Goal: Task Accomplishment & Management: Use online tool/utility

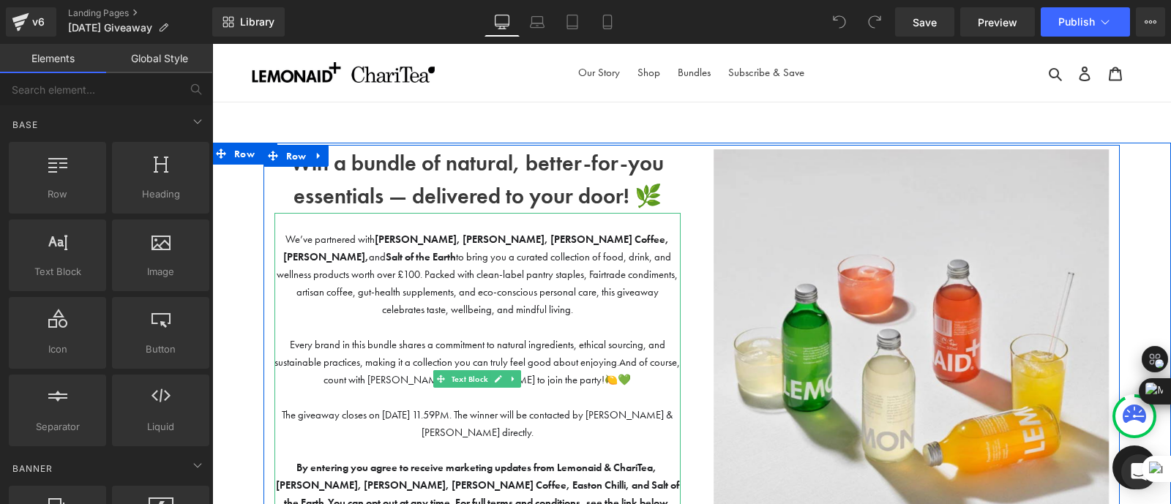
click at [510, 268] on span "We’ve partnered with [PERSON_NAME], [PERSON_NAME], [PERSON_NAME] Coffee, Easton…" at bounding box center [477, 274] width 401 height 83
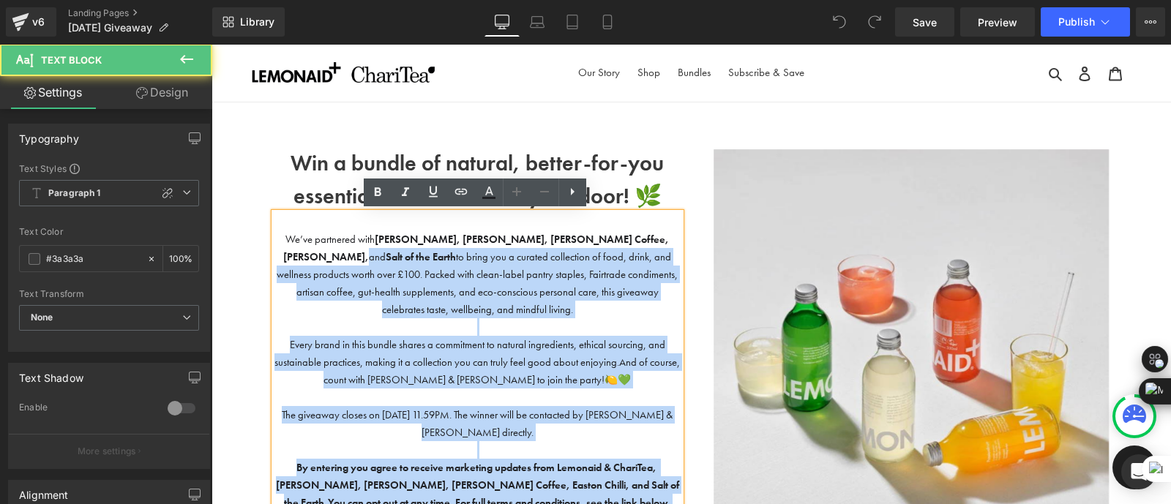
drag, startPoint x: 677, startPoint y: 236, endPoint x: 585, endPoint y: 241, distance: 92.3
click at [585, 241] on div "We’ve partnered with [PERSON_NAME], [PERSON_NAME], [PERSON_NAME] Coffee, Easton…" at bounding box center [477, 388] width 406 height 351
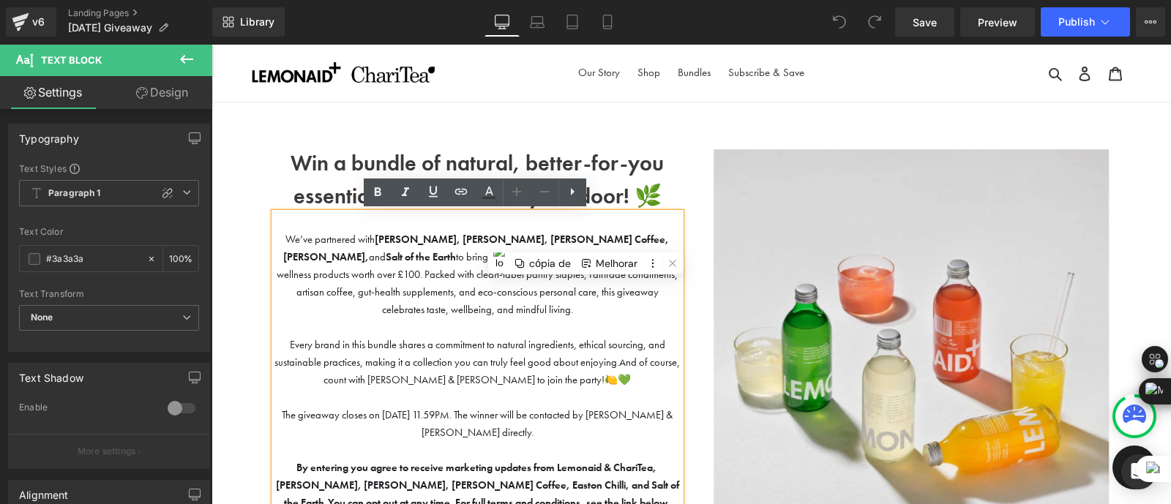
click at [678, 237] on div "We’ve partnered with [PERSON_NAME], [PERSON_NAME], [PERSON_NAME] Coffee, Easton…" at bounding box center [477, 388] width 406 height 351
click at [456, 250] on strong "Salt of the Earth" at bounding box center [421, 256] width 70 height 13
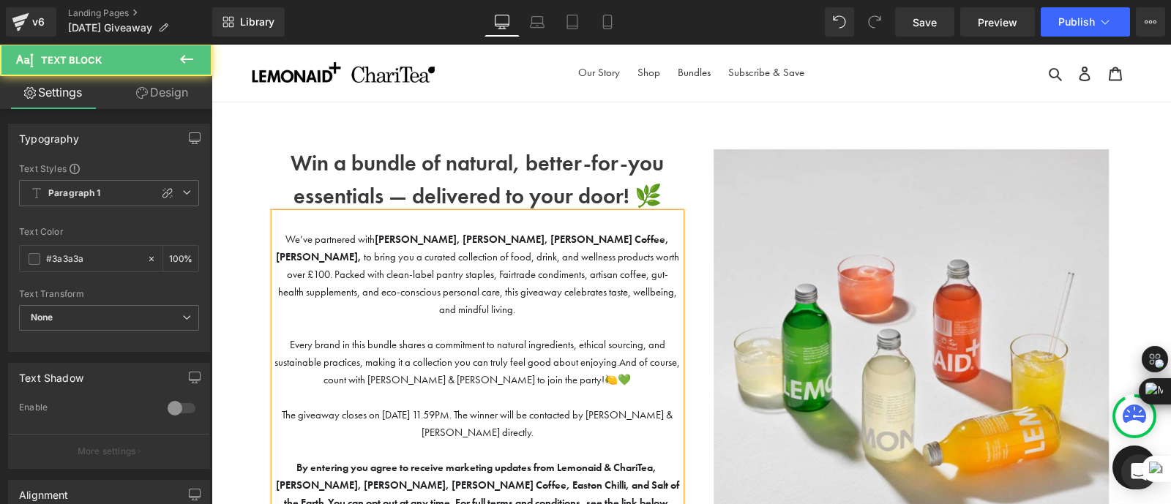
click at [522, 240] on strong "[PERSON_NAME], [PERSON_NAME], [PERSON_NAME] Coffee, [PERSON_NAME]," at bounding box center [473, 248] width 394 height 31
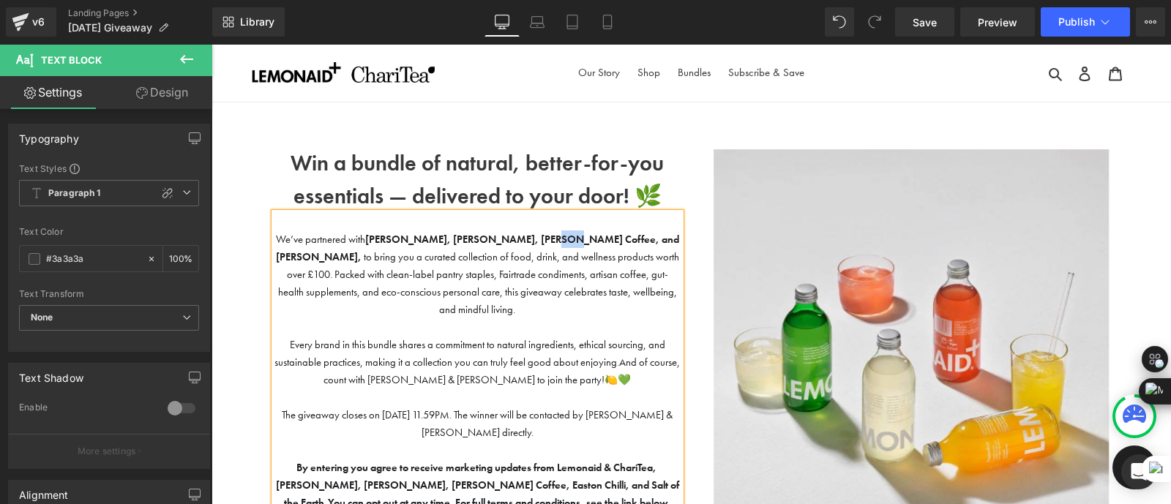
drag, startPoint x: 548, startPoint y: 238, endPoint x: 530, endPoint y: 237, distance: 18.3
click at [530, 237] on strong "[PERSON_NAME], [PERSON_NAME], [PERSON_NAME] Coffee, and [PERSON_NAME]," at bounding box center [477, 248] width 403 height 31
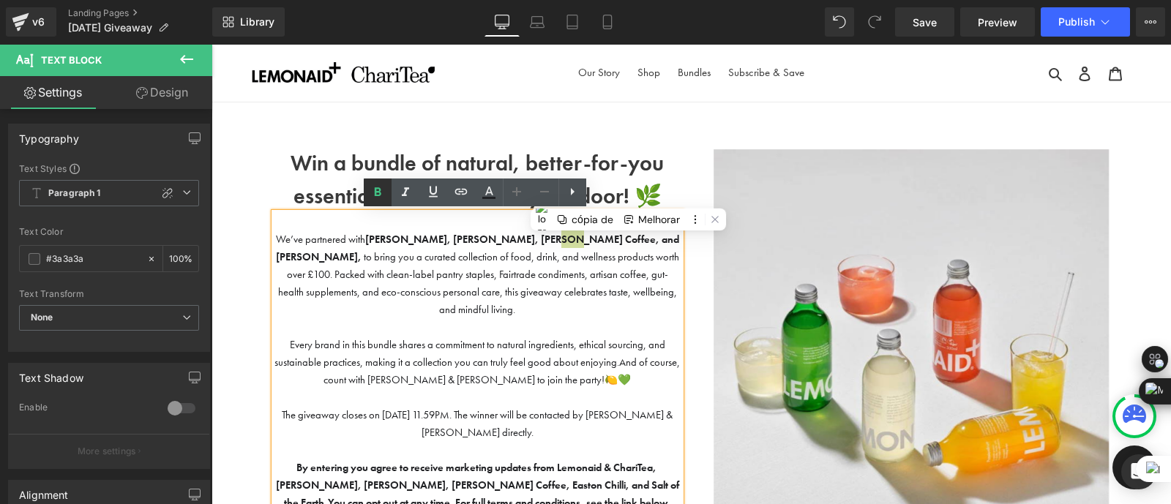
click at [381, 195] on icon at bounding box center [378, 193] width 18 height 18
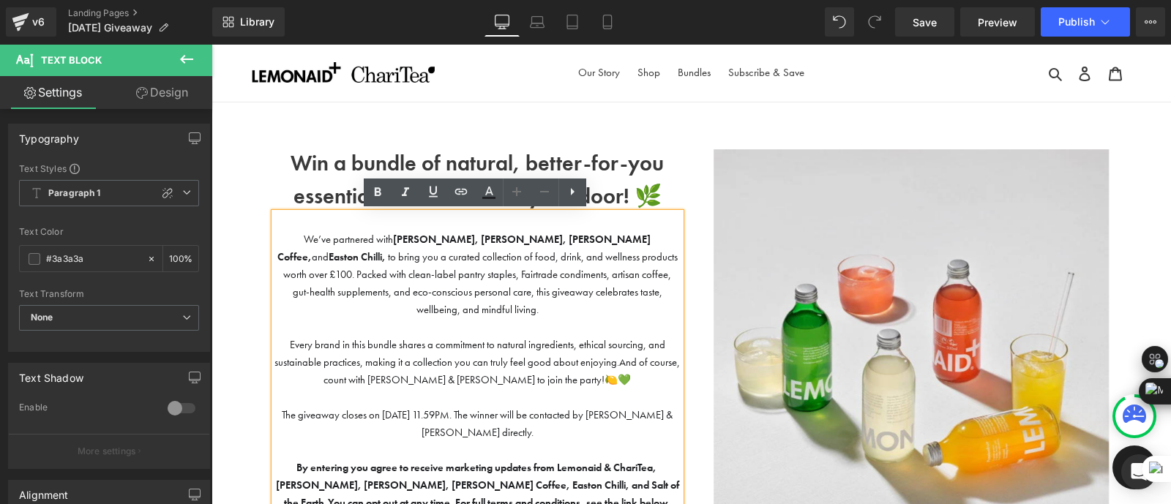
click at [522, 318] on p at bounding box center [477, 327] width 406 height 18
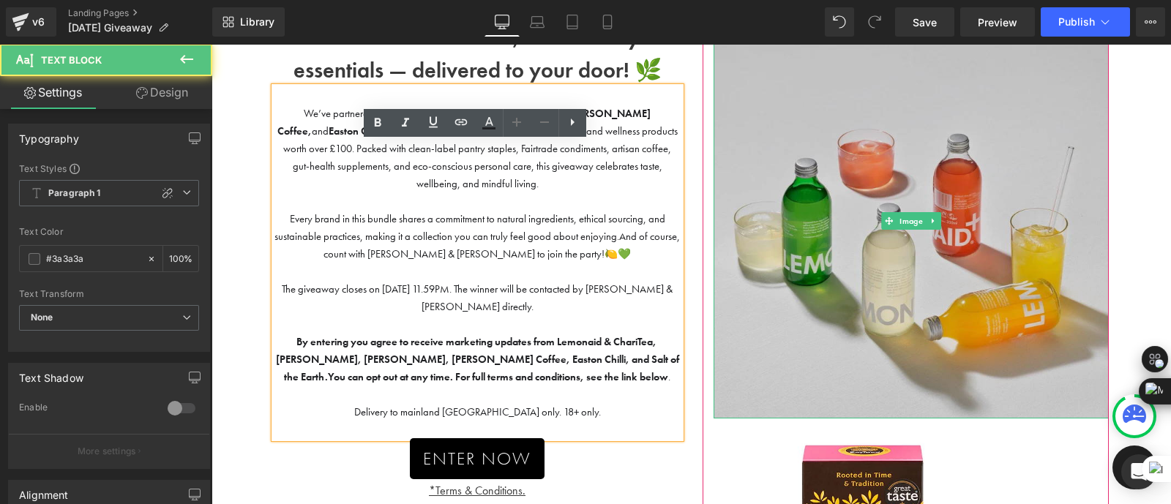
scroll to position [129, 0]
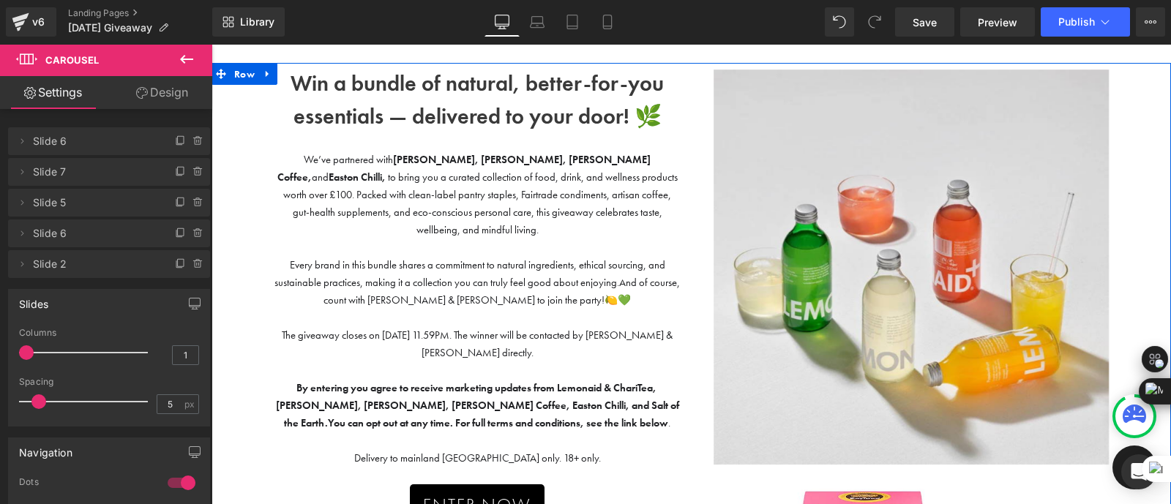
scroll to position [45, 0]
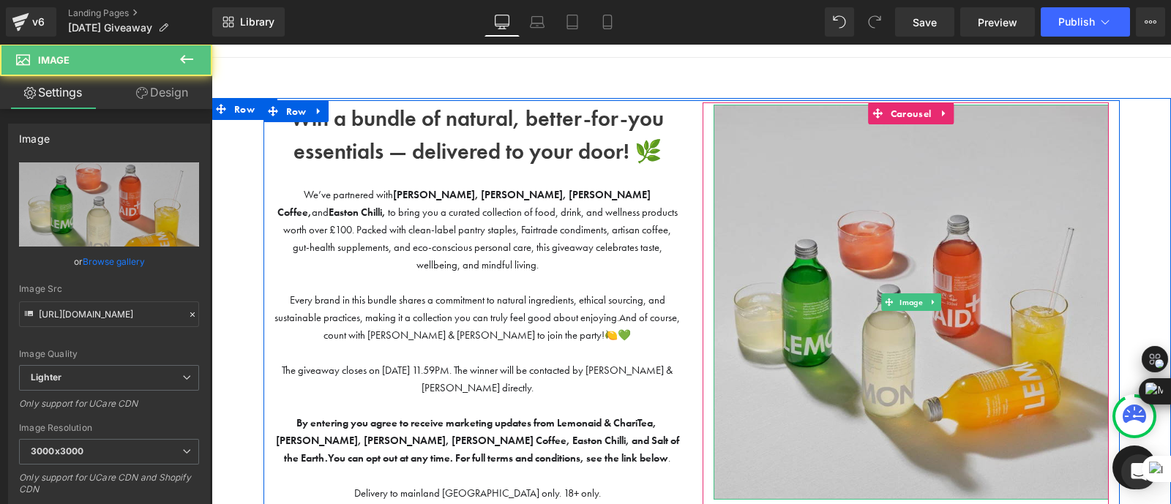
click at [998, 235] on img at bounding box center [910, 302] width 395 height 395
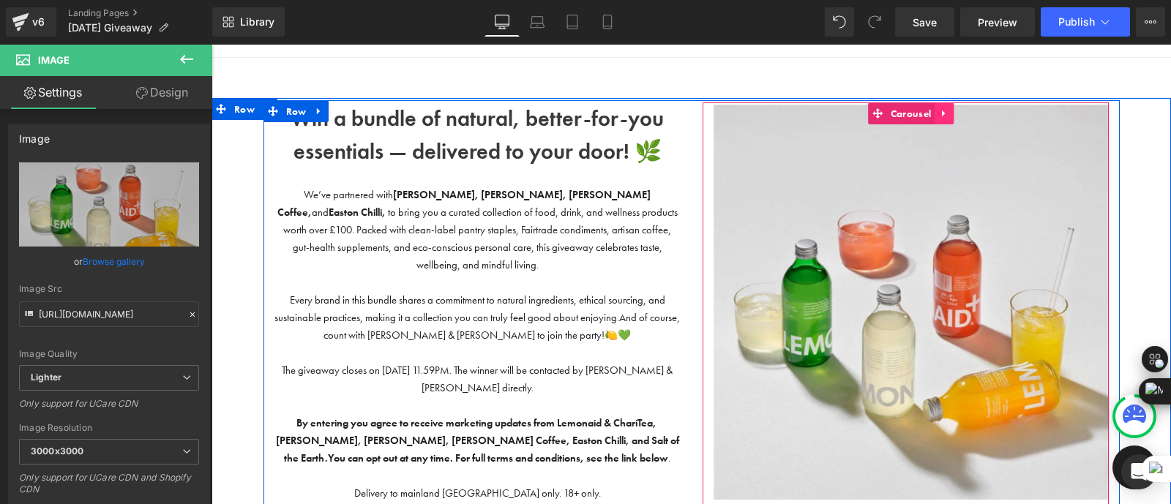
click at [943, 111] on icon at bounding box center [944, 113] width 10 height 11
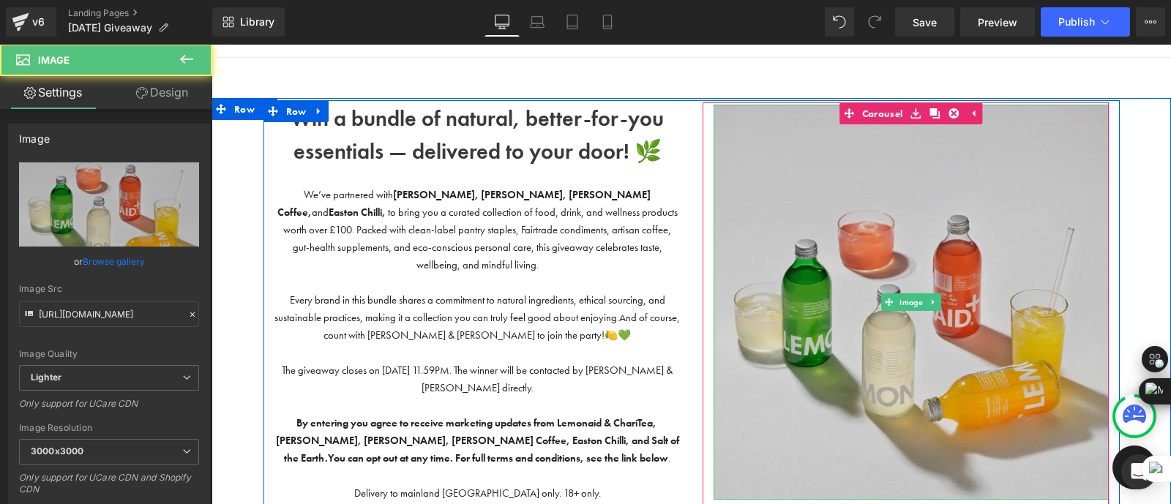
click at [917, 225] on img at bounding box center [910, 302] width 395 height 395
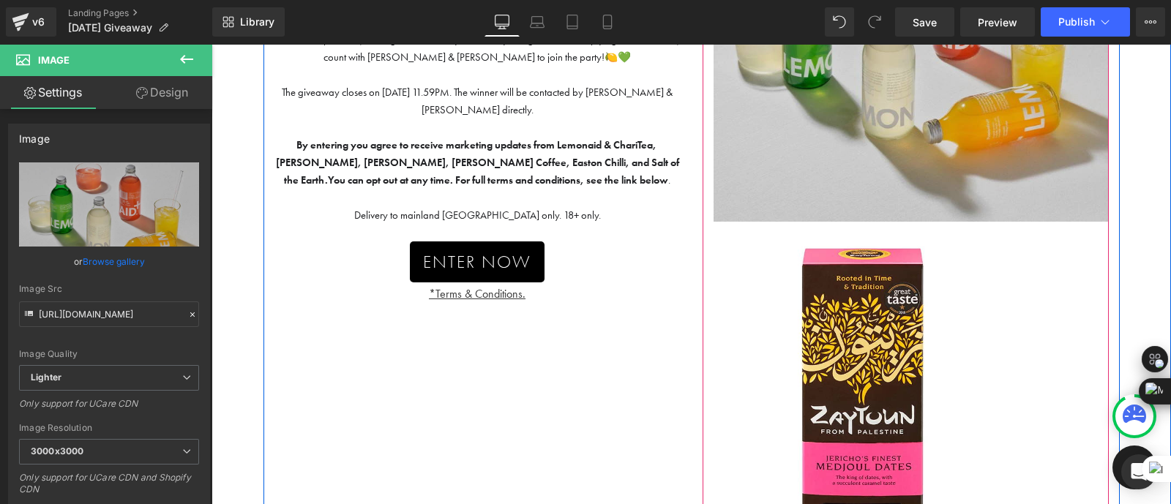
scroll to position [0, 0]
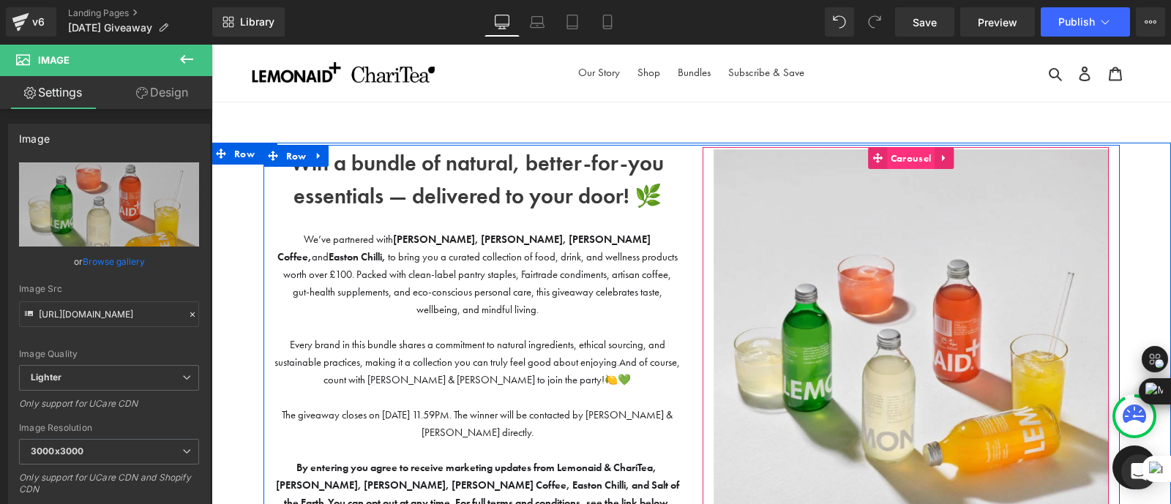
click at [887, 148] on span "Carousel" at bounding box center [911, 158] width 48 height 22
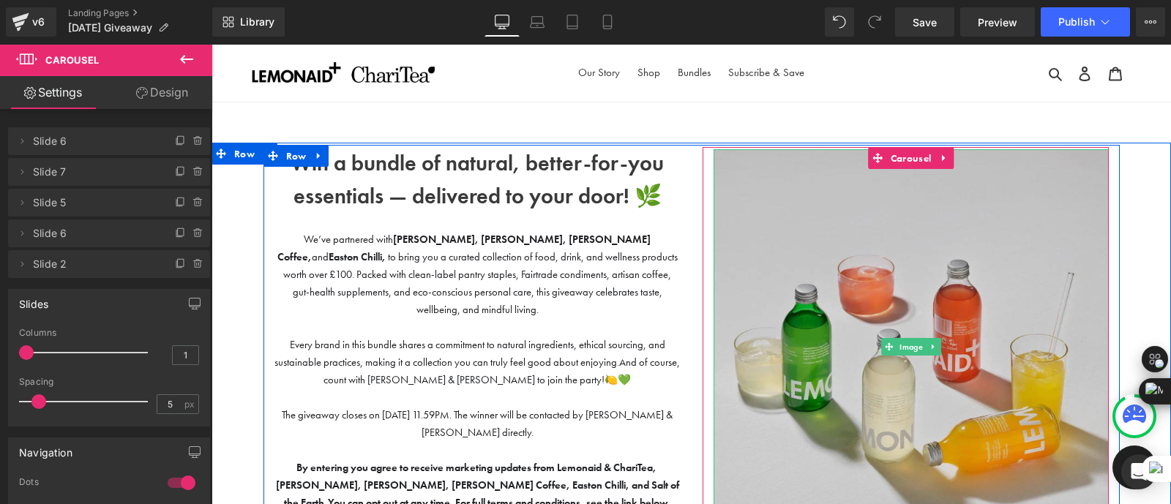
click at [832, 278] on img at bounding box center [910, 346] width 395 height 395
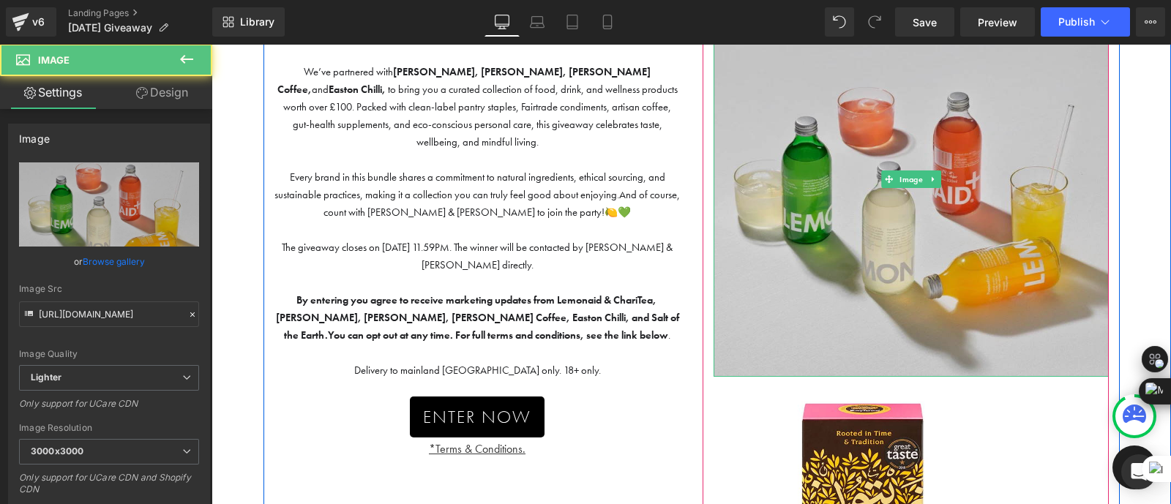
scroll to position [169, 0]
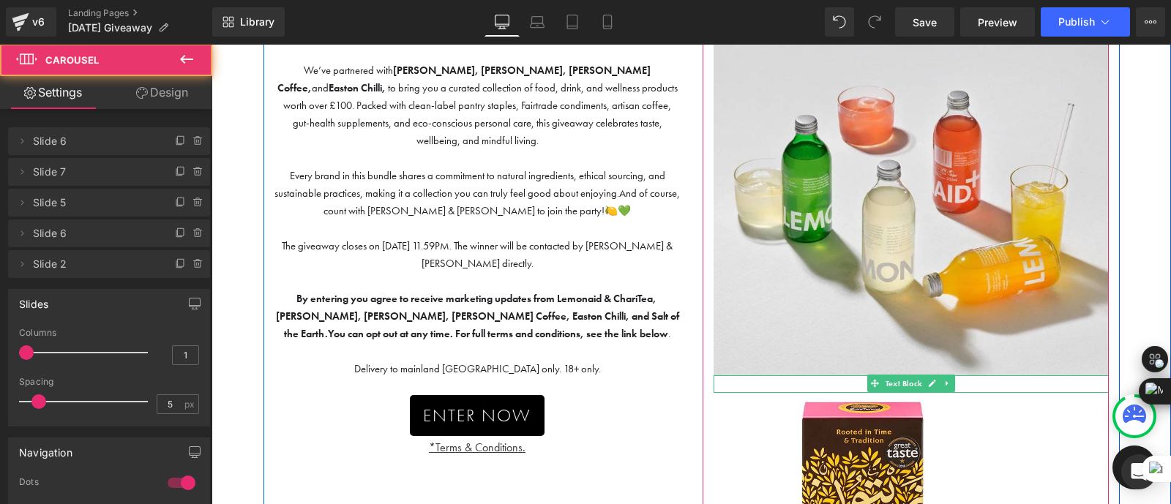
click at [727, 386] on p at bounding box center [910, 384] width 395 height 18
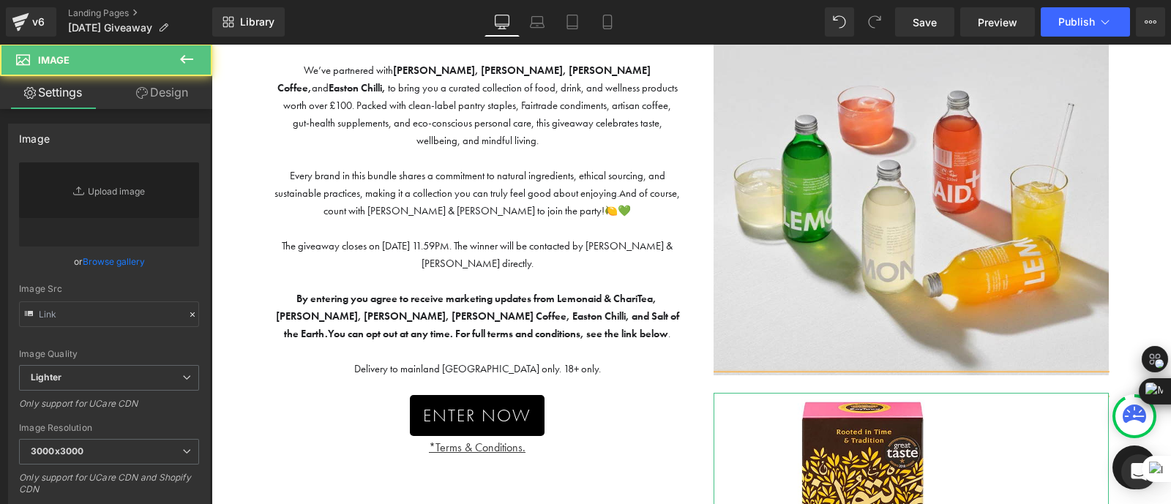
type input "[URL][DOMAIN_NAME]"
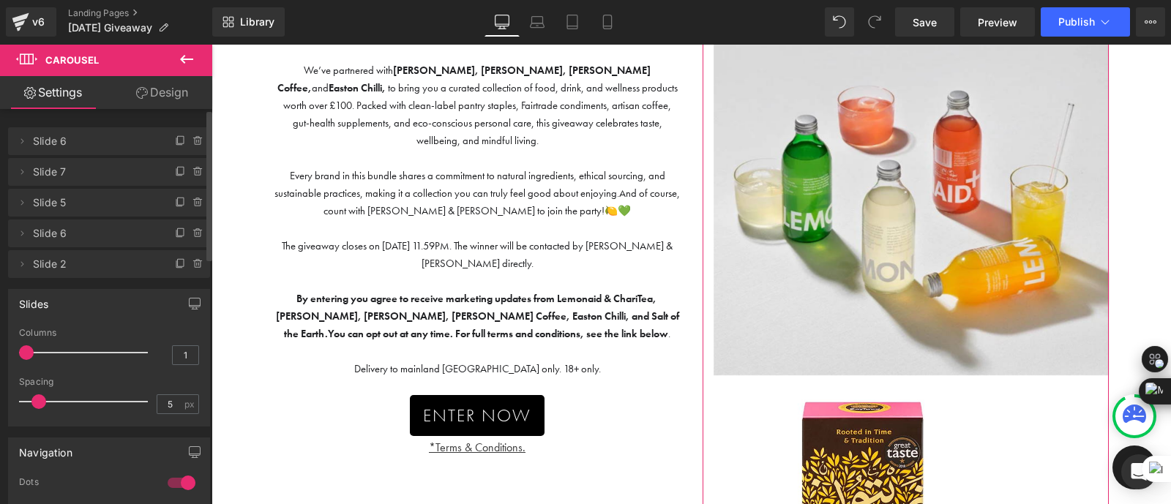
click at [93, 210] on span "Slide 5" at bounding box center [94, 203] width 123 height 28
click at [23, 199] on icon at bounding box center [22, 203] width 12 height 12
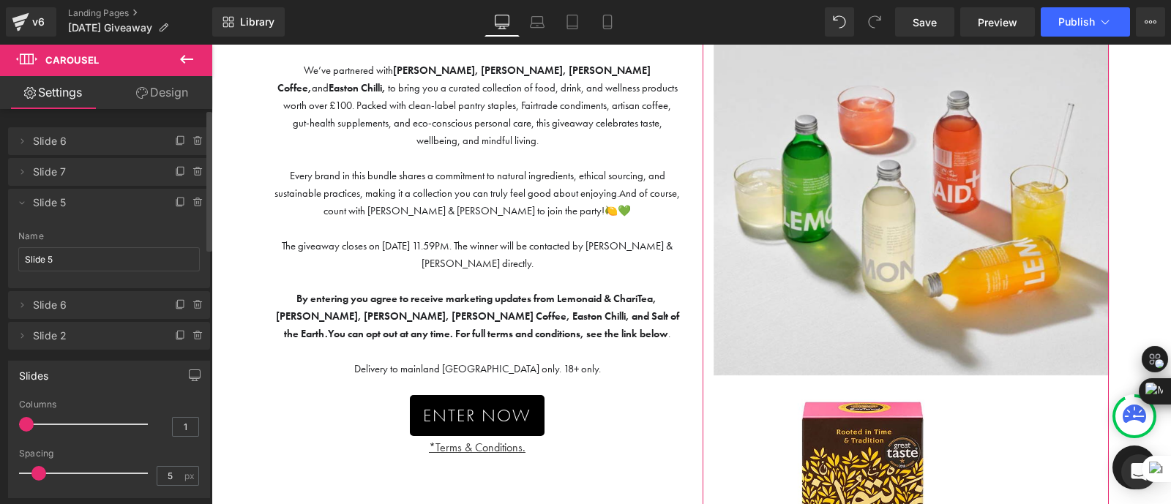
click at [106, 318] on span "Slide 6" at bounding box center [94, 305] width 123 height 28
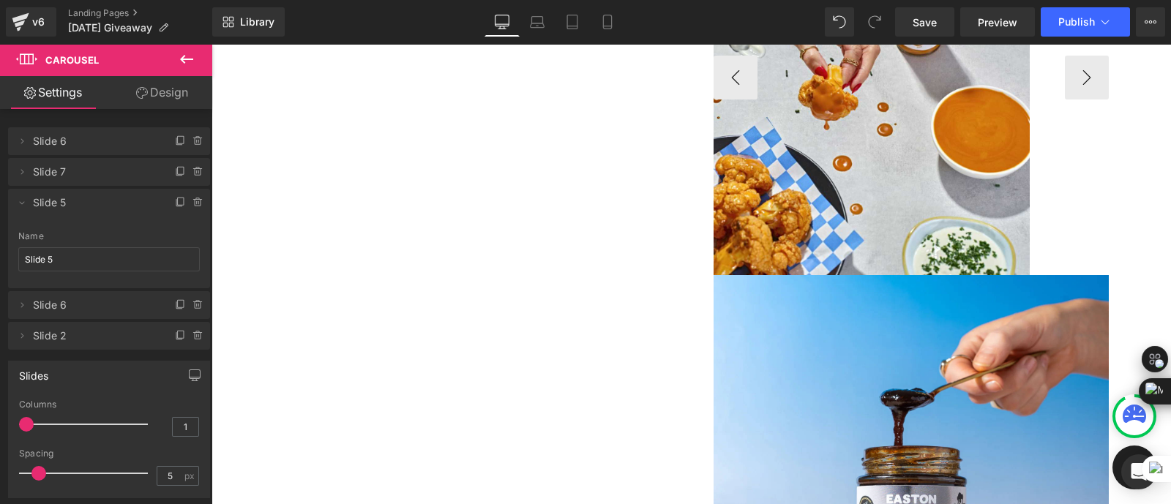
scroll to position [1075, 0]
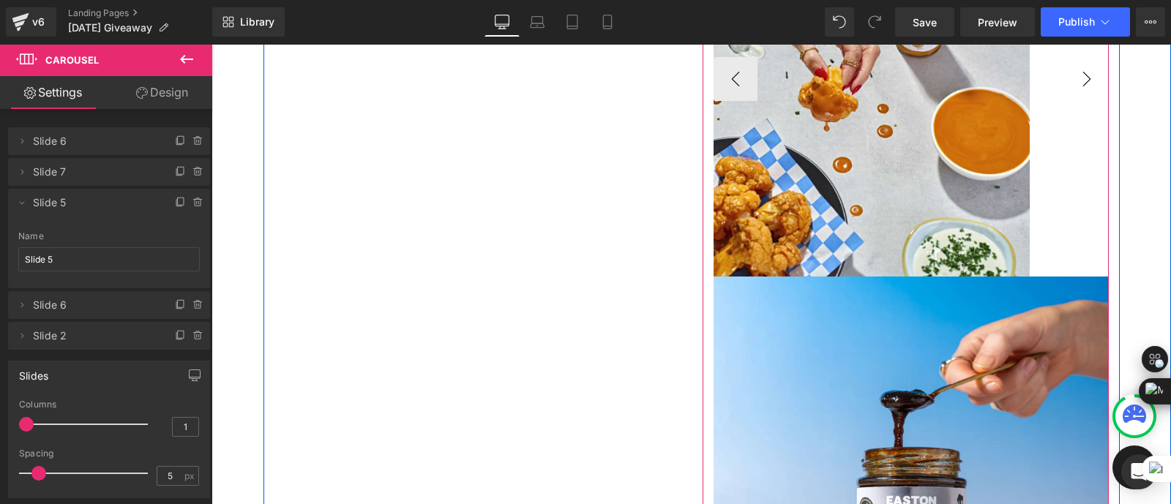
click at [1081, 82] on button "›" at bounding box center [1086, 79] width 44 height 44
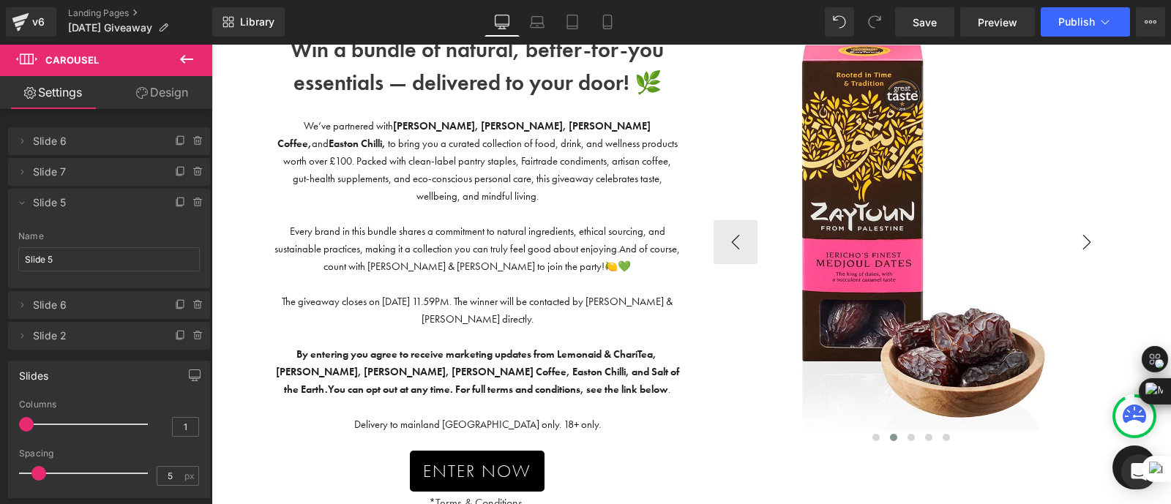
scroll to position [0, 0]
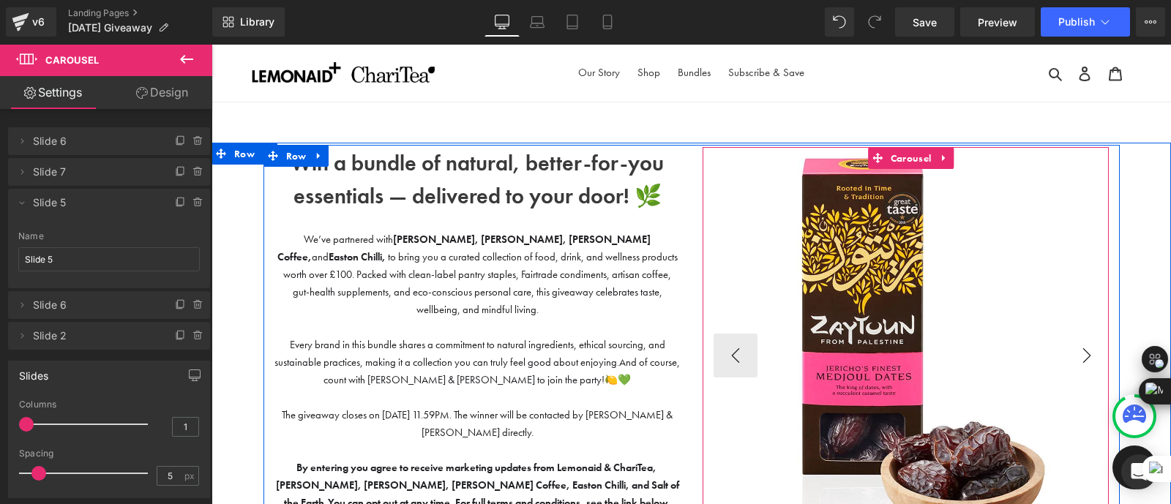
click at [1097, 349] on button "›" at bounding box center [1086, 356] width 44 height 44
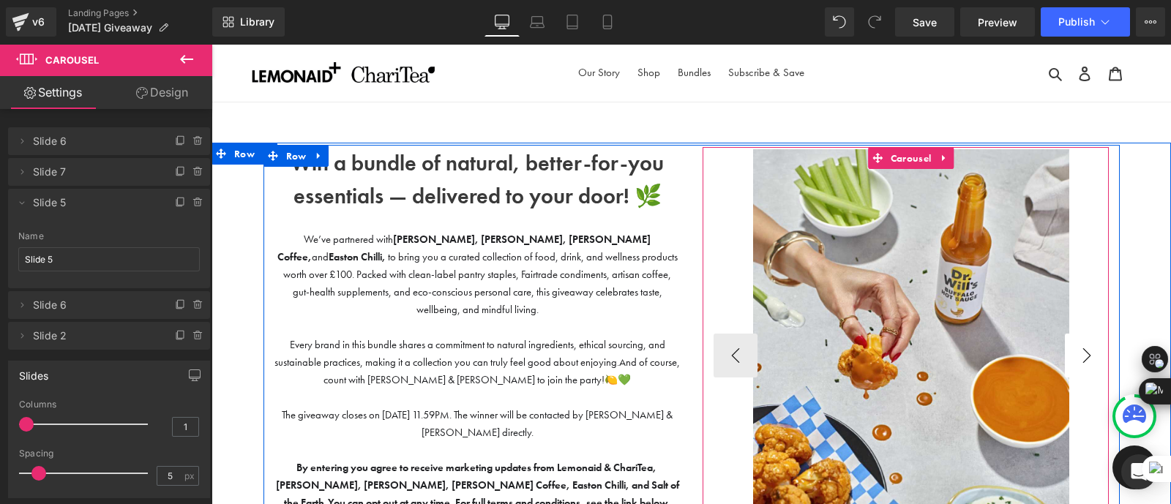
click at [1094, 349] on button "›" at bounding box center [1086, 356] width 44 height 44
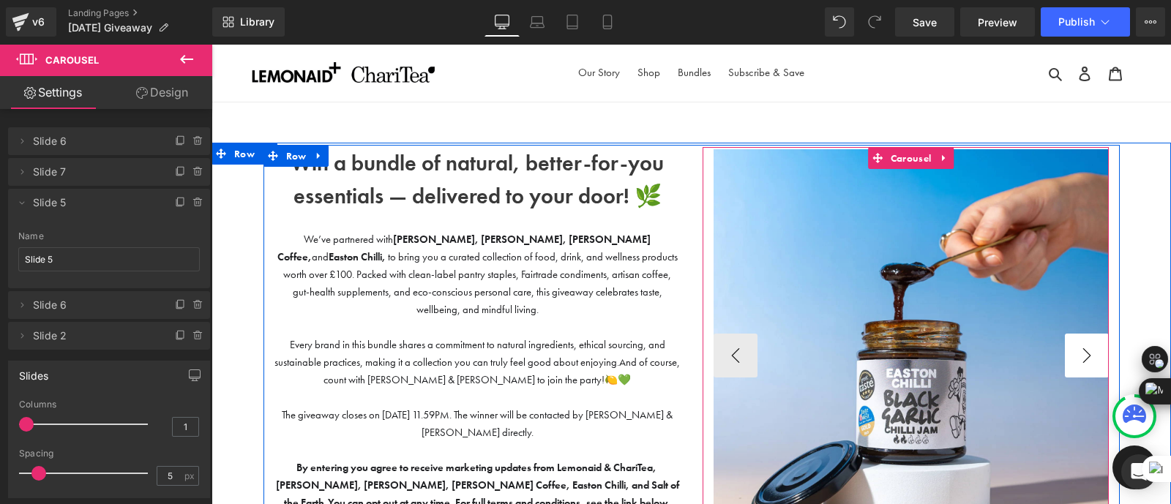
click at [1094, 349] on button "›" at bounding box center [1086, 356] width 44 height 44
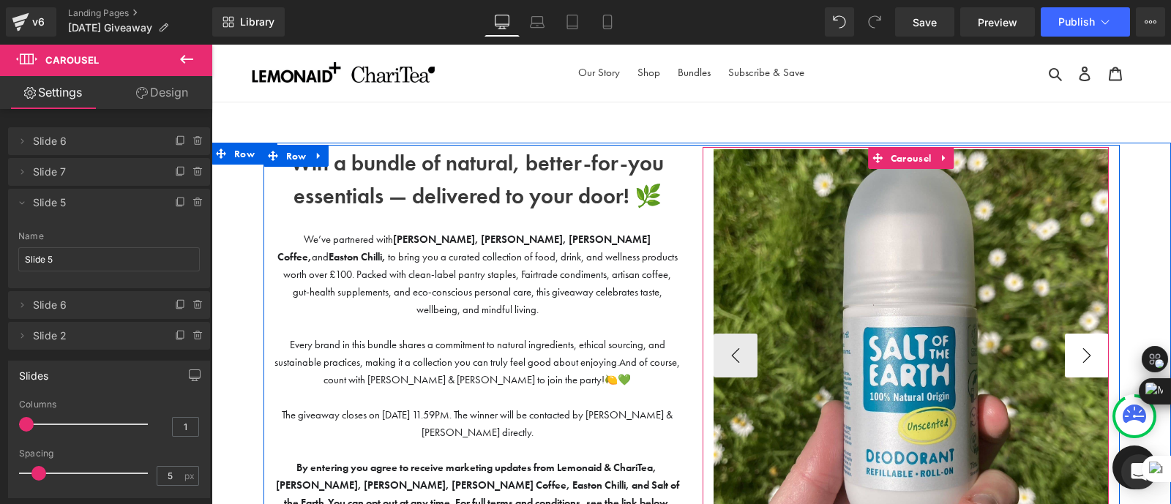
click at [1094, 349] on button "›" at bounding box center [1086, 356] width 44 height 44
click at [732, 350] on button "‹" at bounding box center [735, 356] width 44 height 44
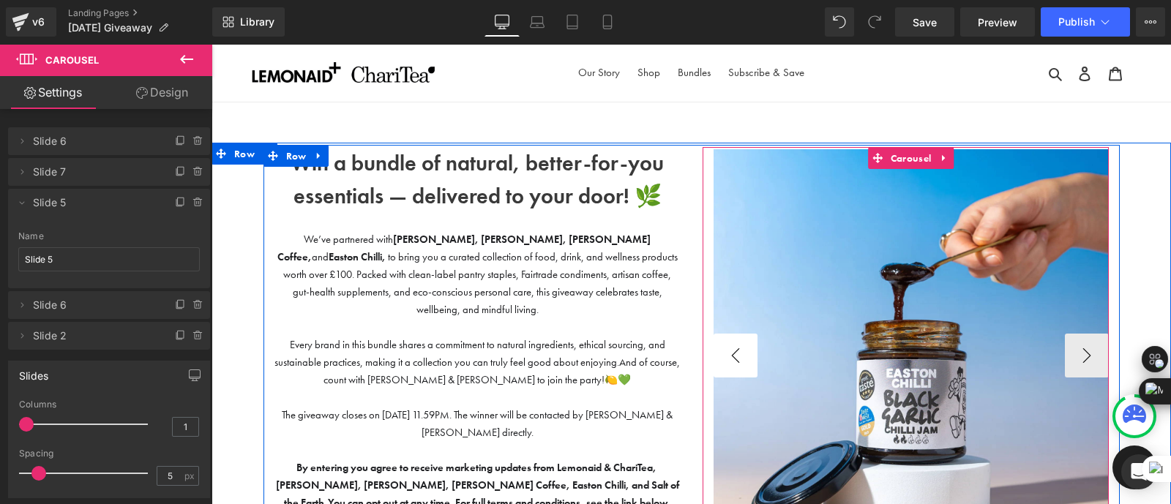
click at [732, 350] on button "‹" at bounding box center [735, 356] width 44 height 44
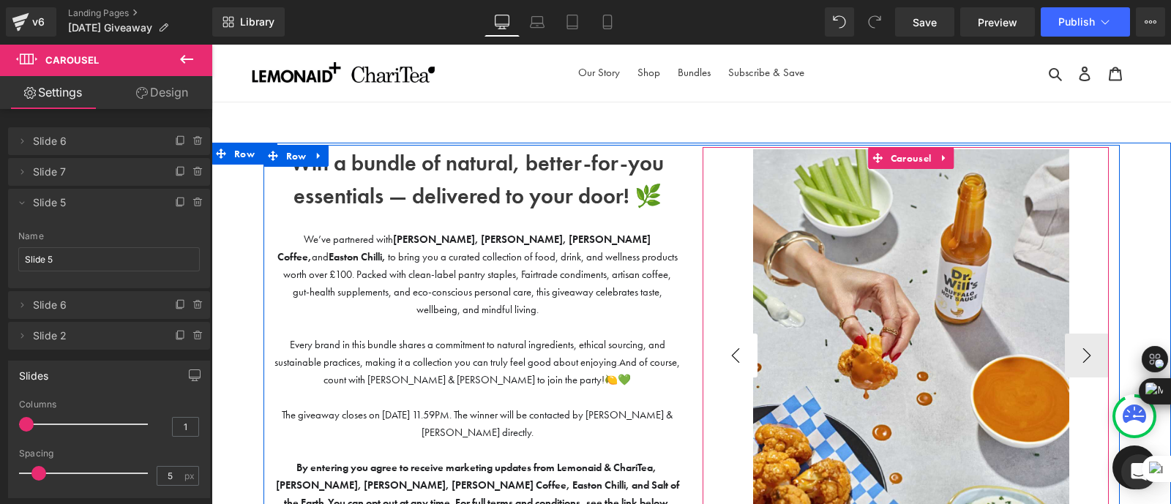
click at [732, 350] on button "‹" at bounding box center [735, 356] width 44 height 44
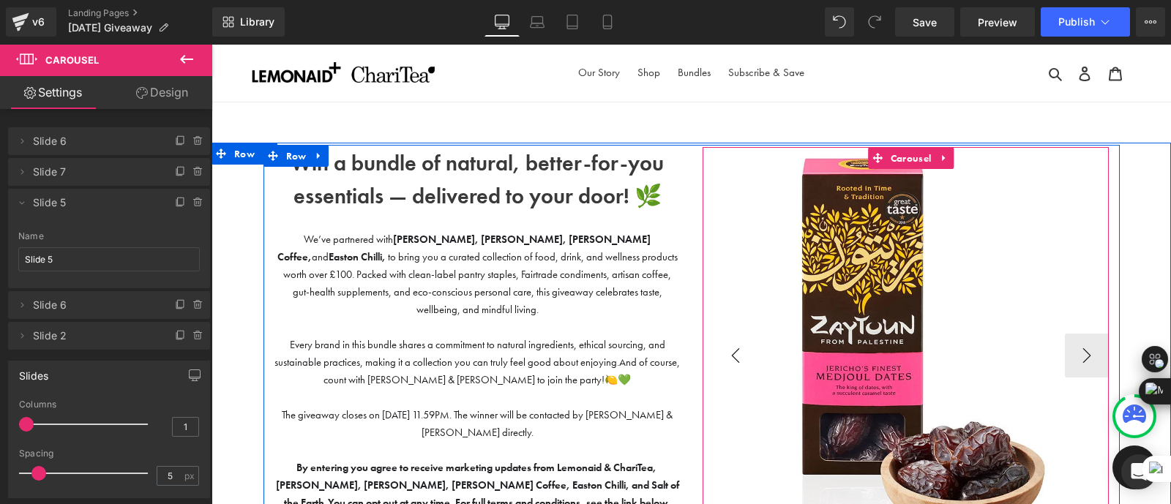
click at [732, 350] on button "‹" at bounding box center [735, 356] width 44 height 44
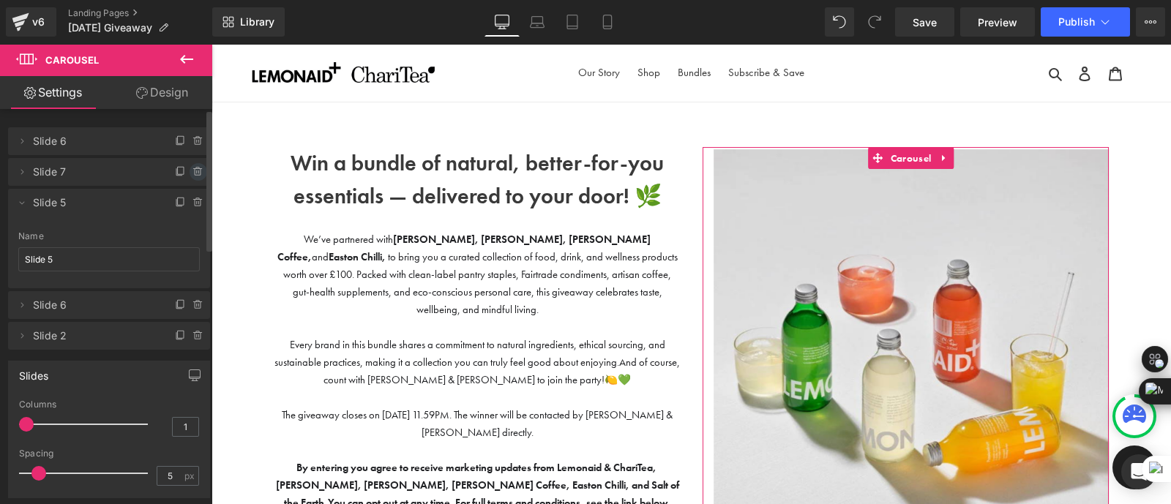
click at [195, 174] on icon at bounding box center [198, 172] width 6 height 7
click at [179, 166] on button "Delete" at bounding box center [182, 172] width 46 height 19
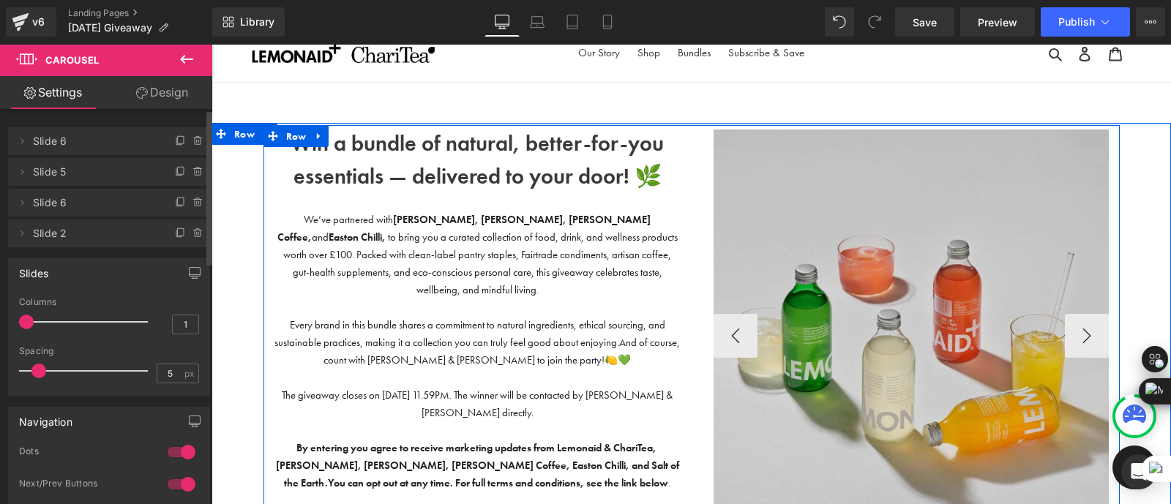
scroll to position [19, 0]
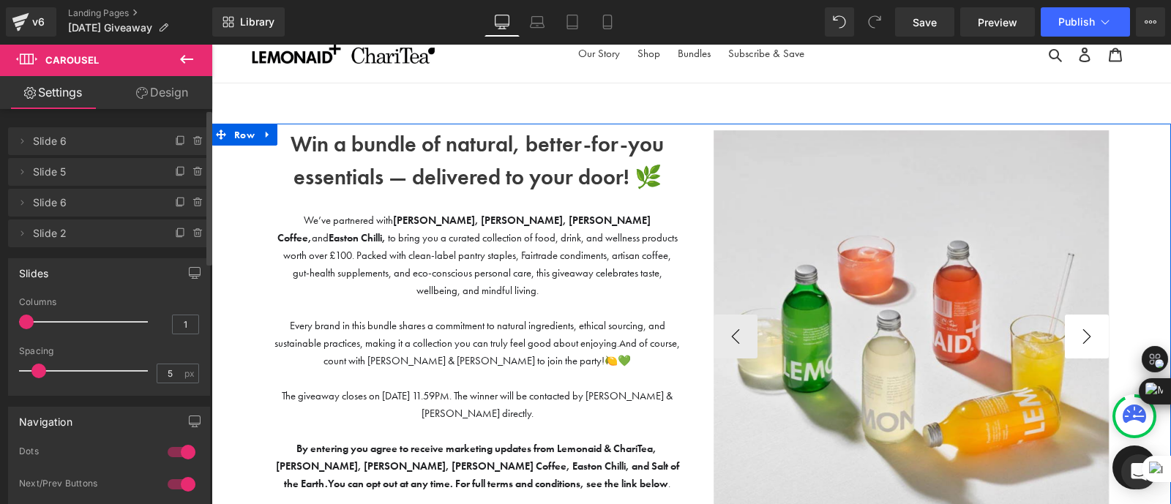
click at [1100, 337] on button "›" at bounding box center [1086, 337] width 44 height 44
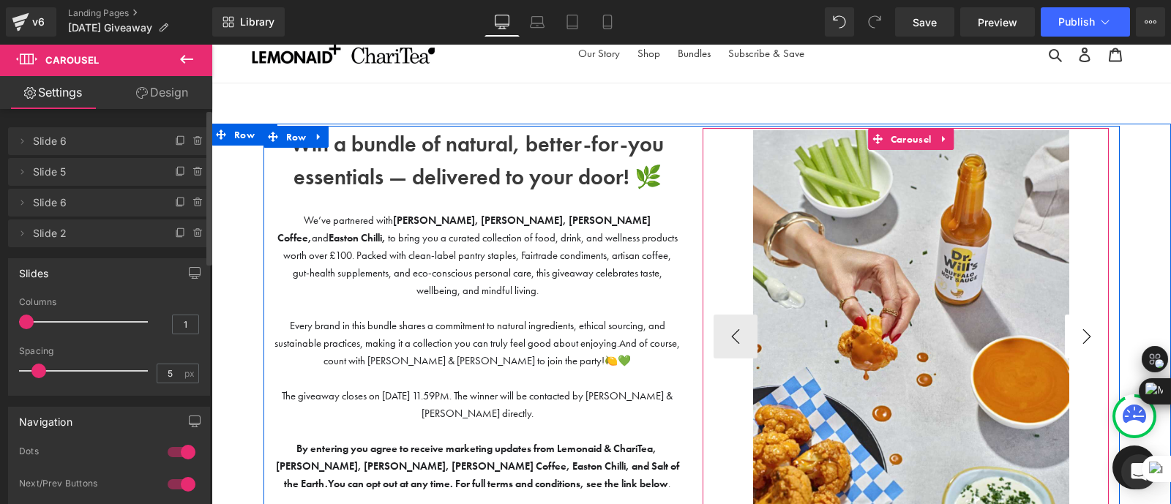
click at [1100, 337] on button "›" at bounding box center [1086, 337] width 44 height 44
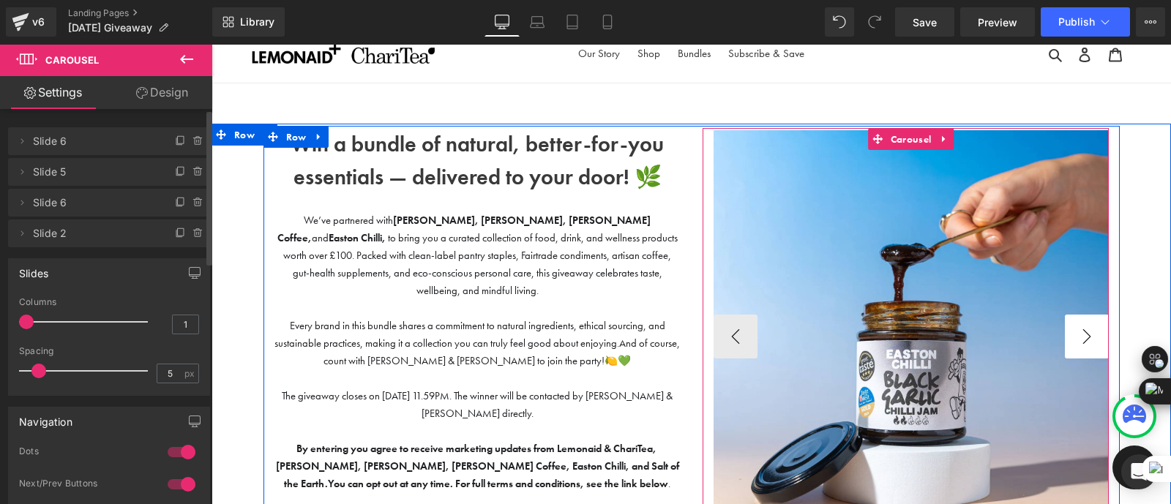
click at [1089, 338] on button "›" at bounding box center [1086, 337] width 44 height 44
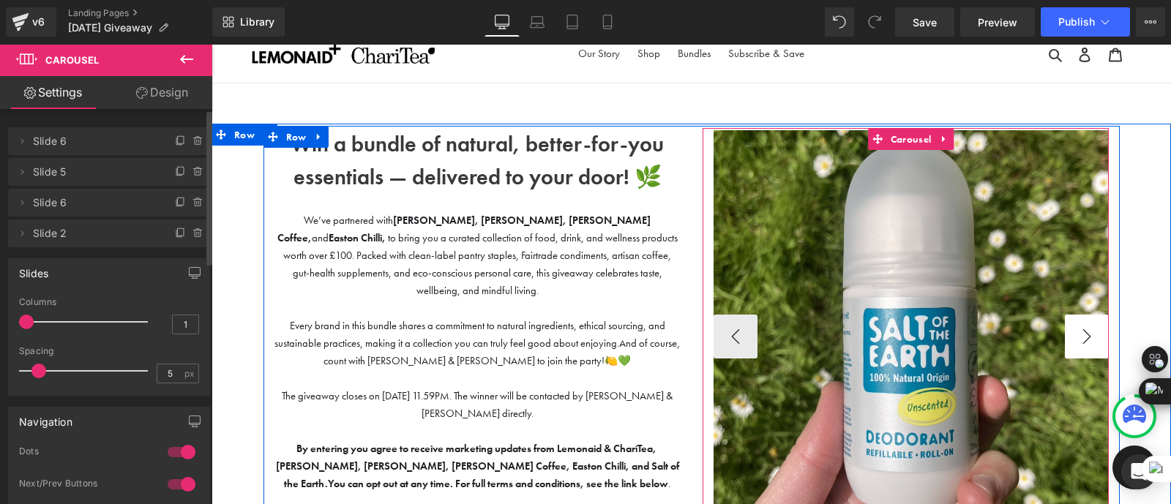
click at [1089, 338] on button "›" at bounding box center [1086, 337] width 44 height 44
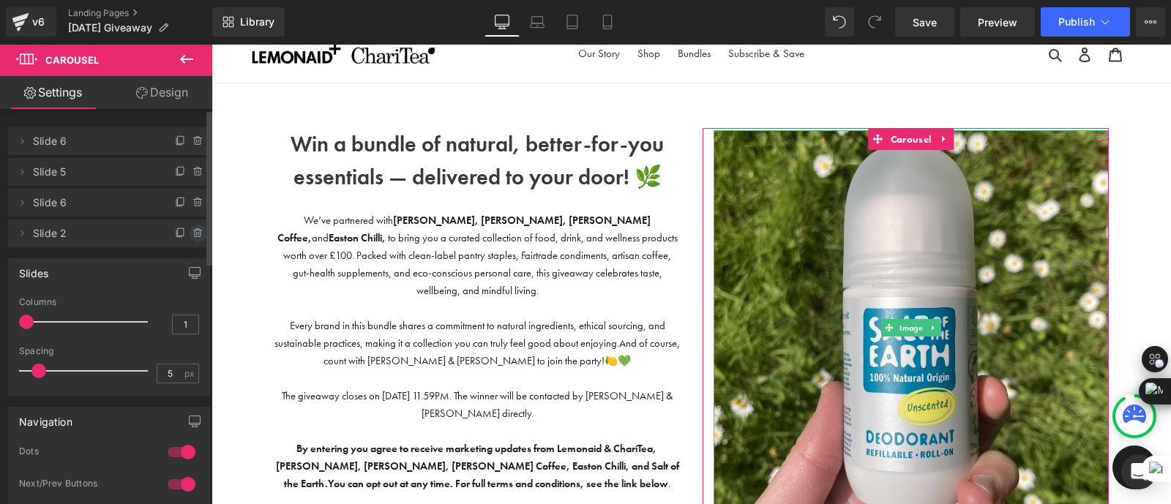
click at [195, 236] on icon at bounding box center [198, 234] width 12 height 12
click at [184, 231] on button "Delete" at bounding box center [182, 234] width 46 height 19
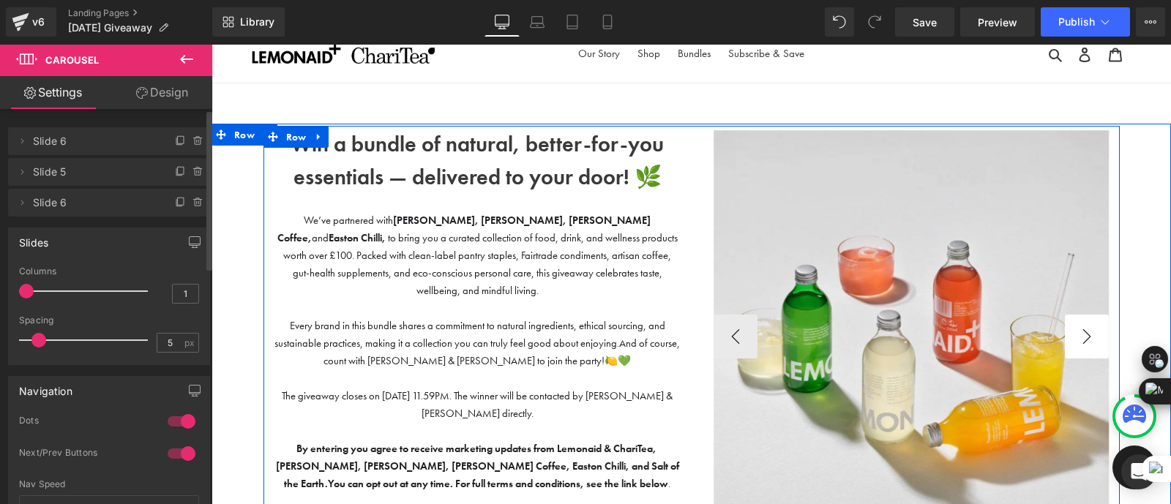
click at [1107, 339] on div "Image Text Block Image Image ‹ › [GEOGRAPHIC_DATA]" at bounding box center [905, 385] width 428 height 514
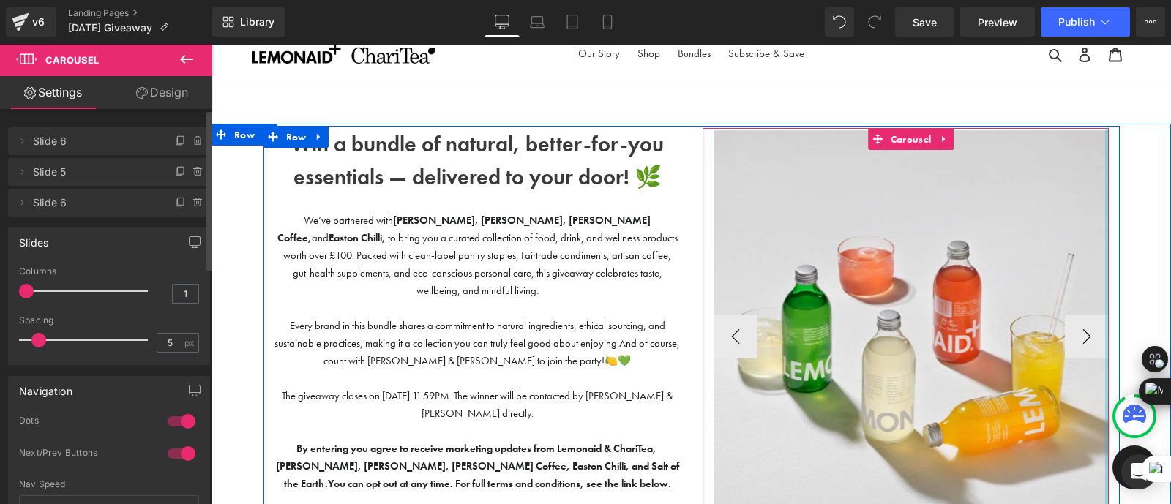
click at [1105, 334] on div at bounding box center [1107, 341] width 4 height 426
click at [1089, 334] on button "›" at bounding box center [1086, 337] width 44 height 44
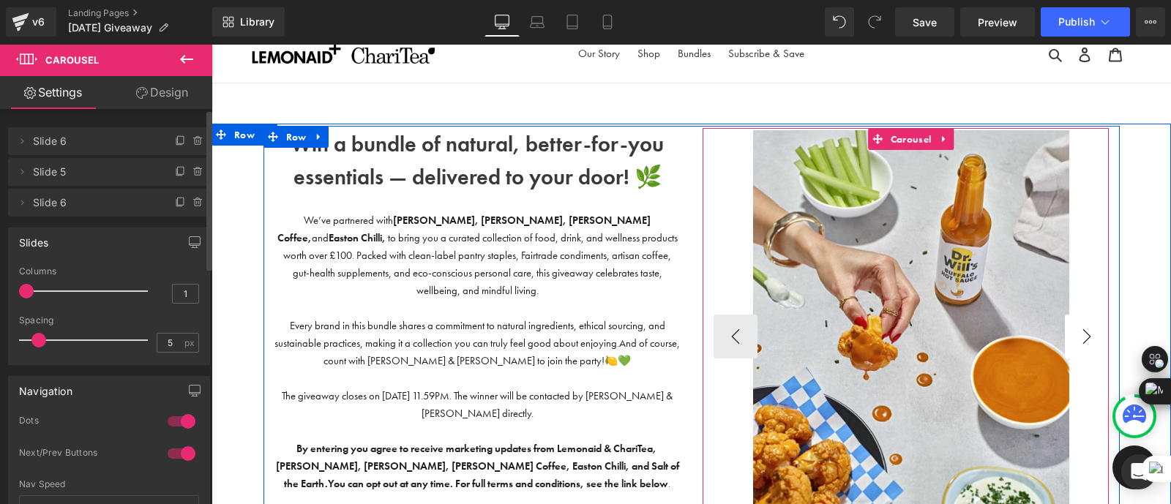
click at [1089, 334] on button "›" at bounding box center [1086, 337] width 44 height 44
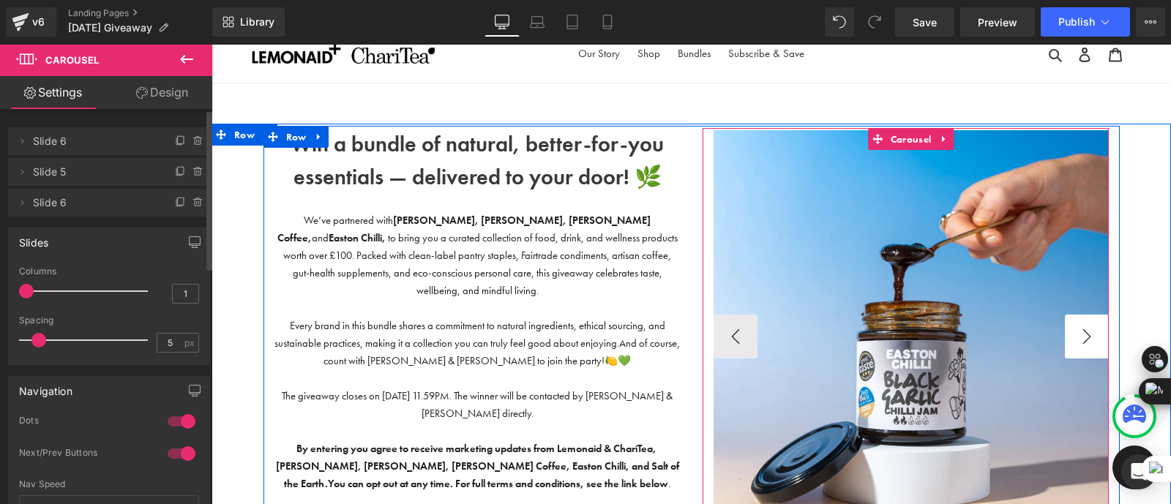
click at [1089, 334] on button "›" at bounding box center [1086, 337] width 44 height 44
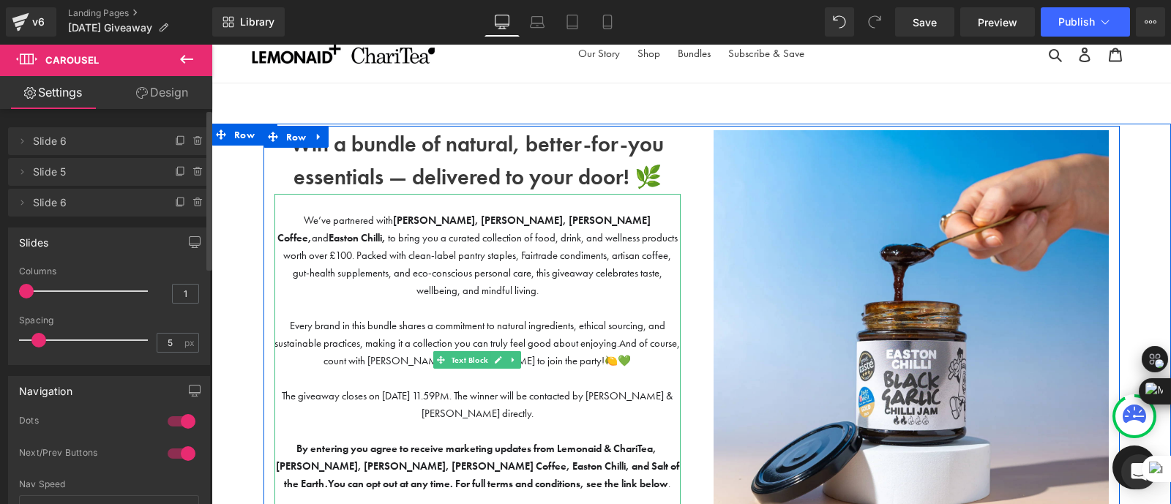
click at [506, 267] on span "We’ve partnered with [PERSON_NAME], [PERSON_NAME], [PERSON_NAME] Coffee, and [P…" at bounding box center [477, 255] width 400 height 83
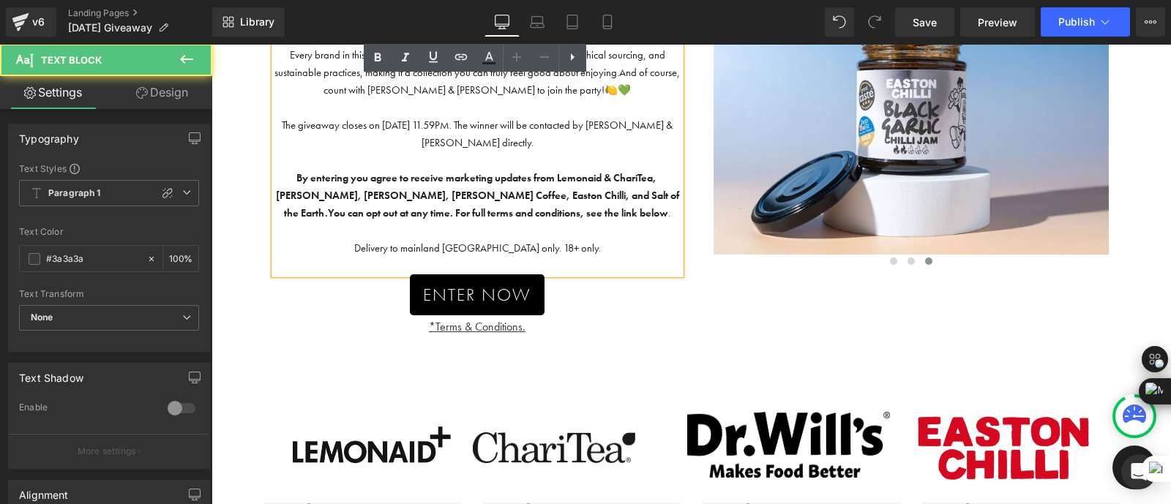
scroll to position [290, 0]
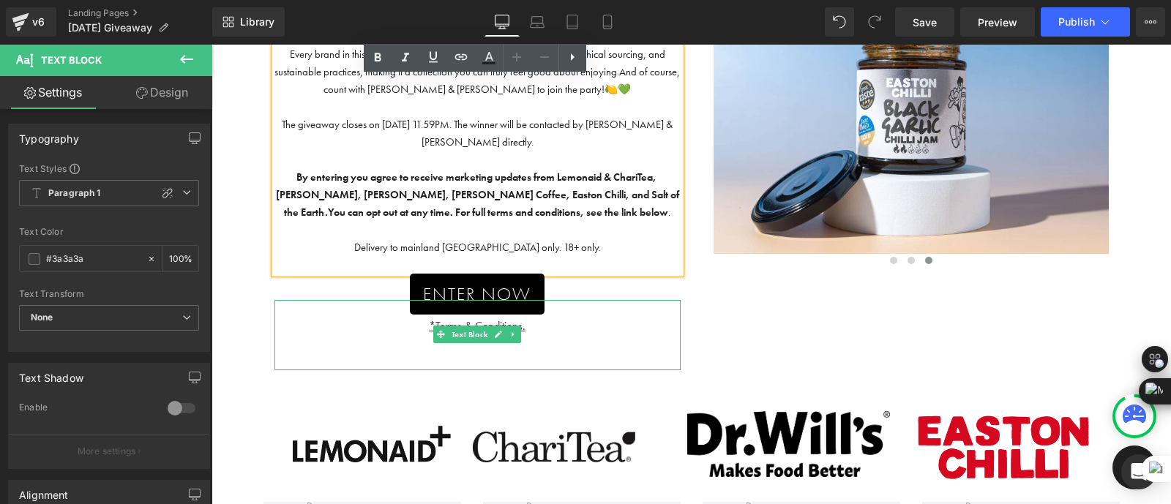
click at [612, 300] on p at bounding box center [477, 309] width 406 height 18
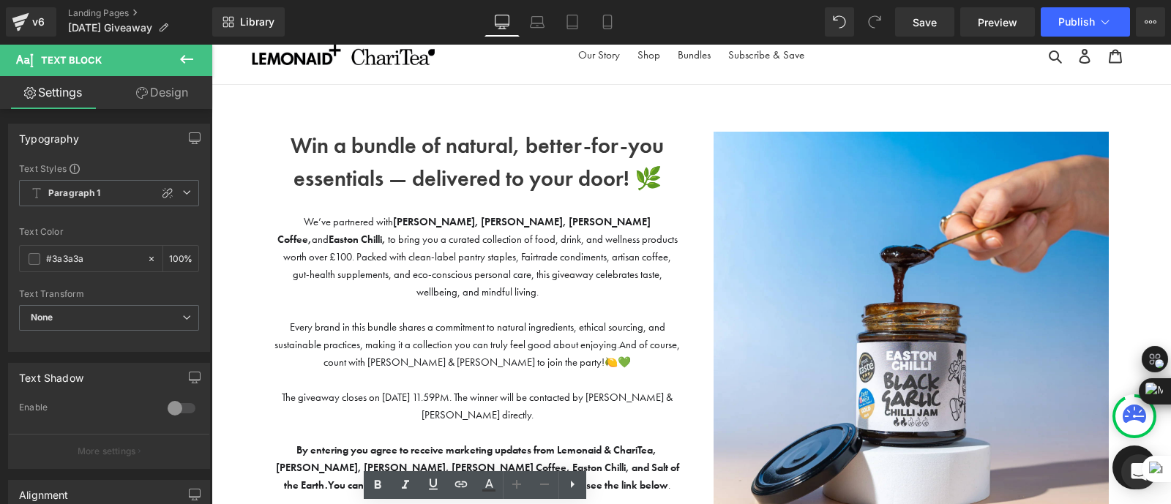
scroll to position [0, 0]
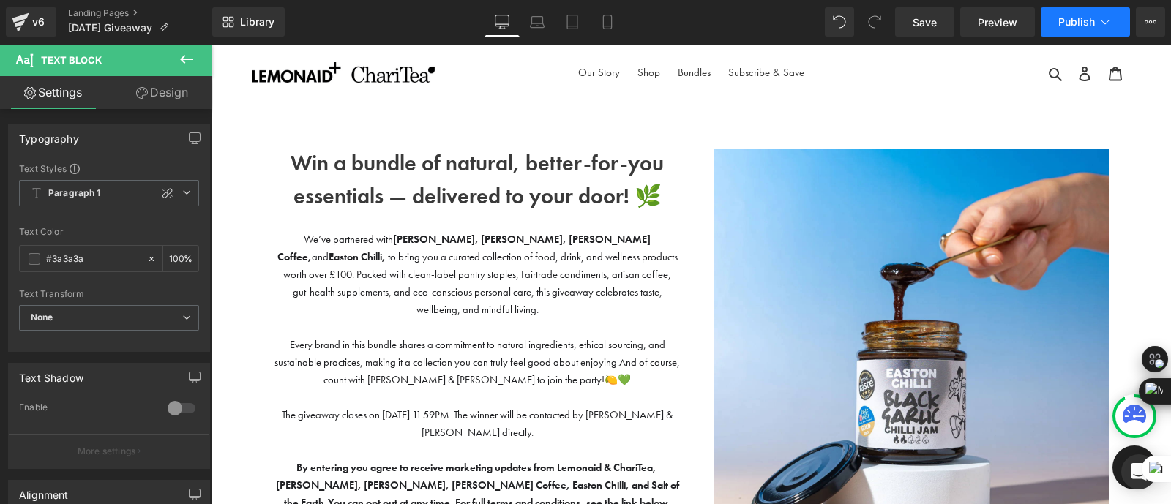
click at [1061, 23] on span "Publish" at bounding box center [1076, 22] width 37 height 12
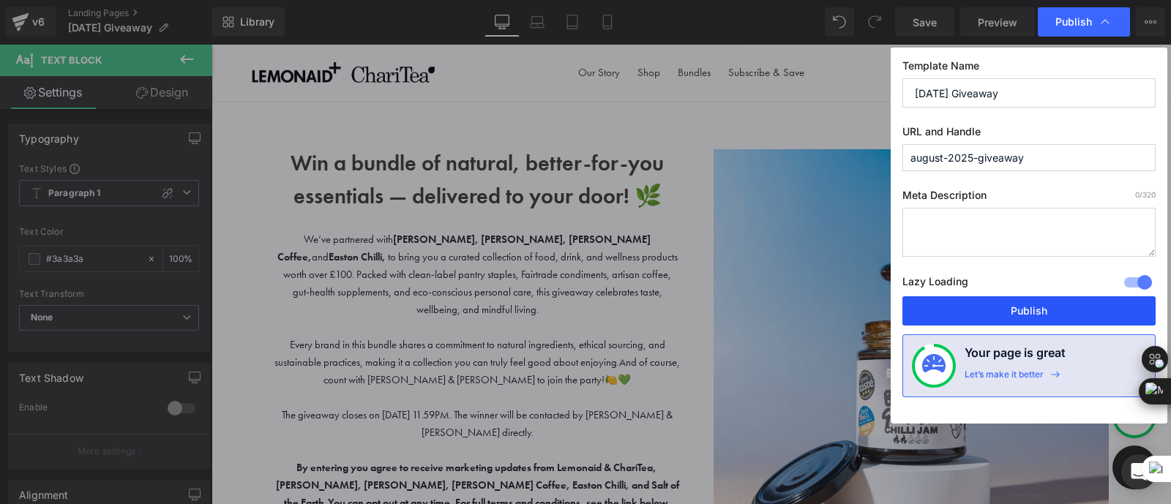
click at [1030, 316] on button "Publish" at bounding box center [1028, 310] width 253 height 29
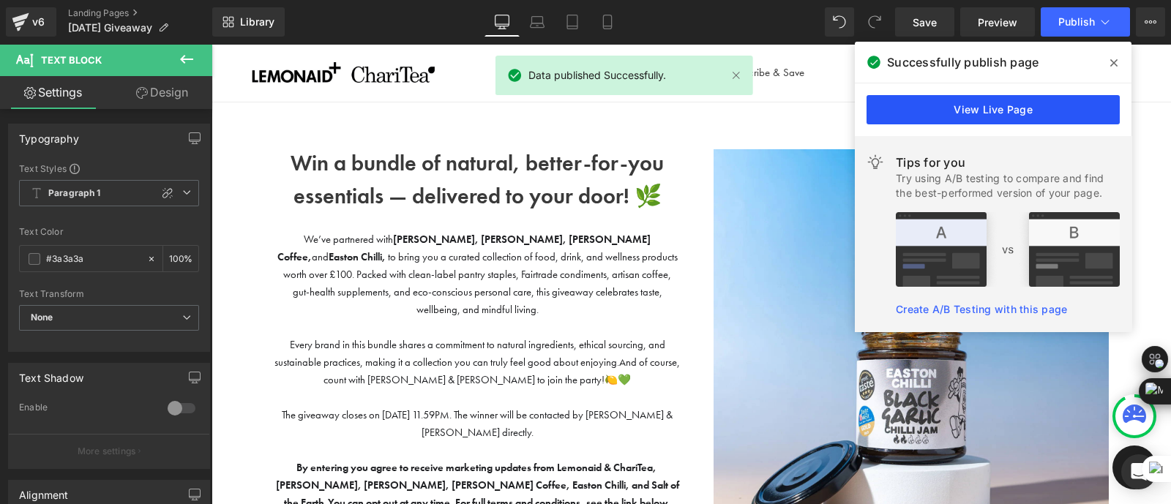
click at [1026, 108] on link "View Live Page" at bounding box center [992, 109] width 253 height 29
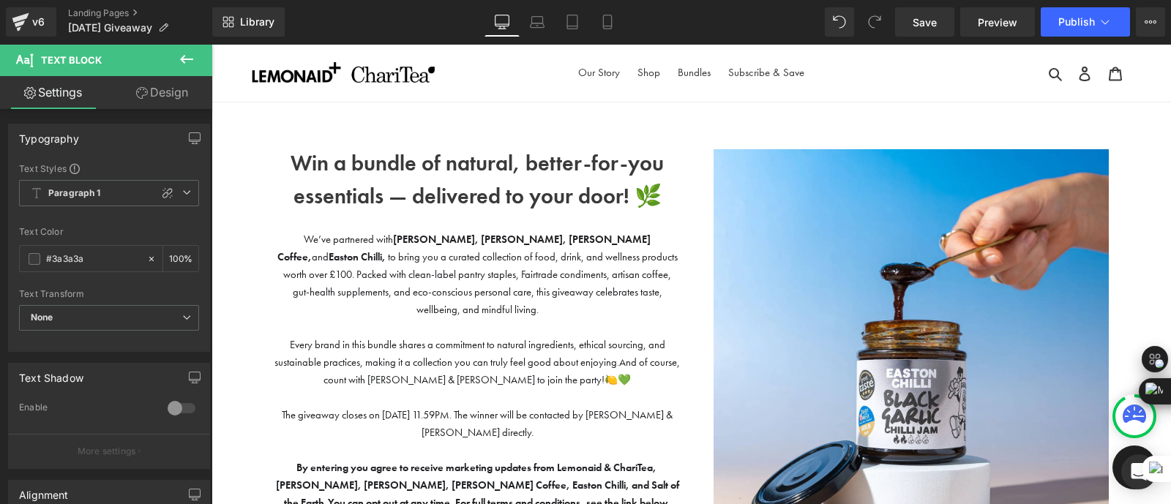
scroll to position [439, 0]
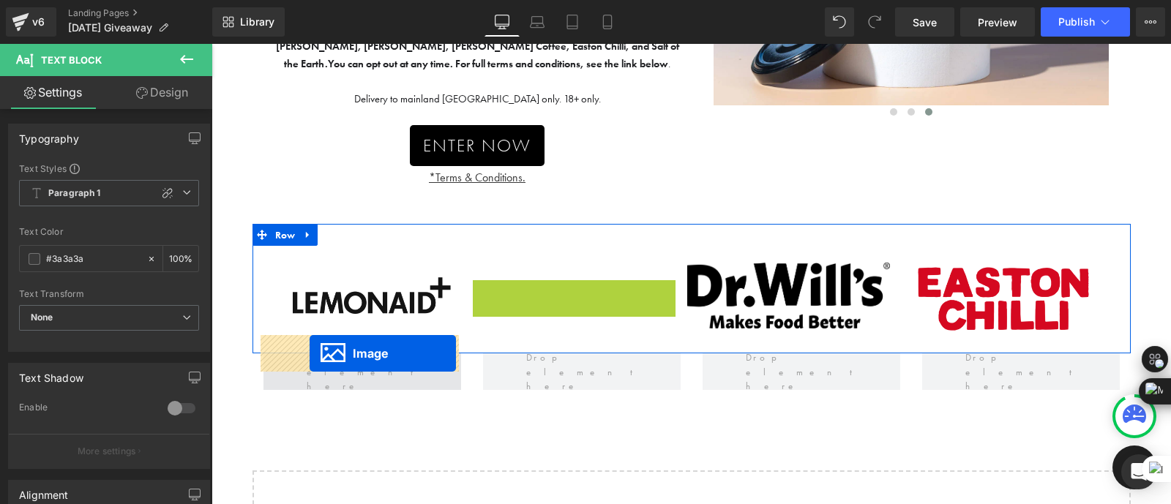
drag, startPoint x: 551, startPoint y: 283, endPoint x: 310, endPoint y: 355, distance: 251.1
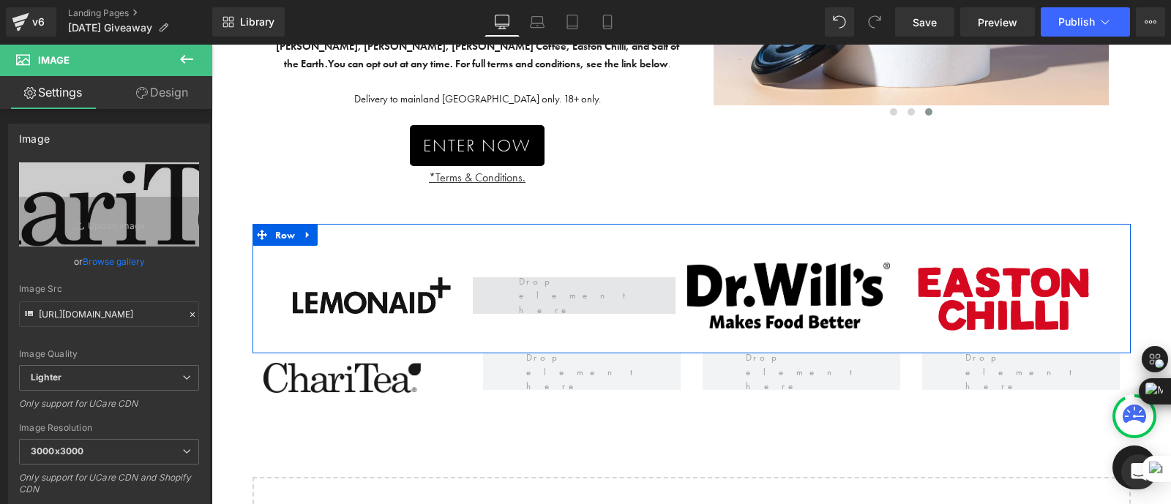
click at [579, 277] on span at bounding box center [574, 296] width 121 height 50
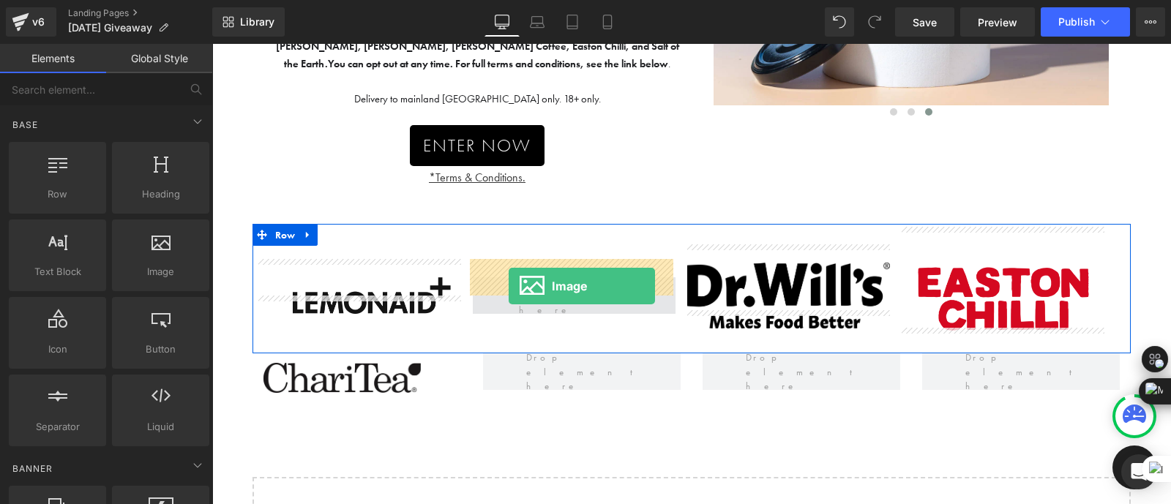
drag, startPoint x: 360, startPoint y: 309, endPoint x: 508, endPoint y: 286, distance: 150.2
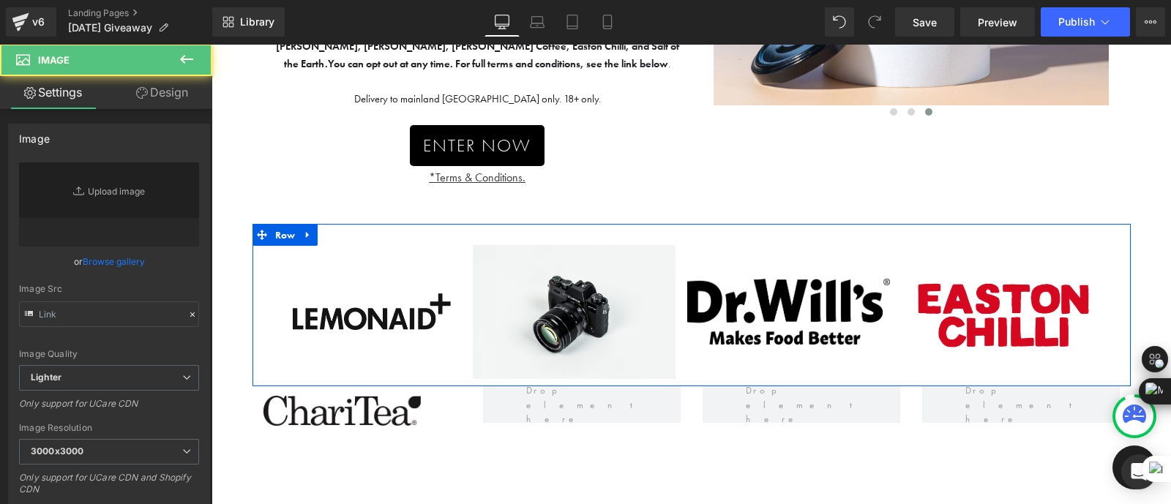
type input "//[DOMAIN_NAME][URL]"
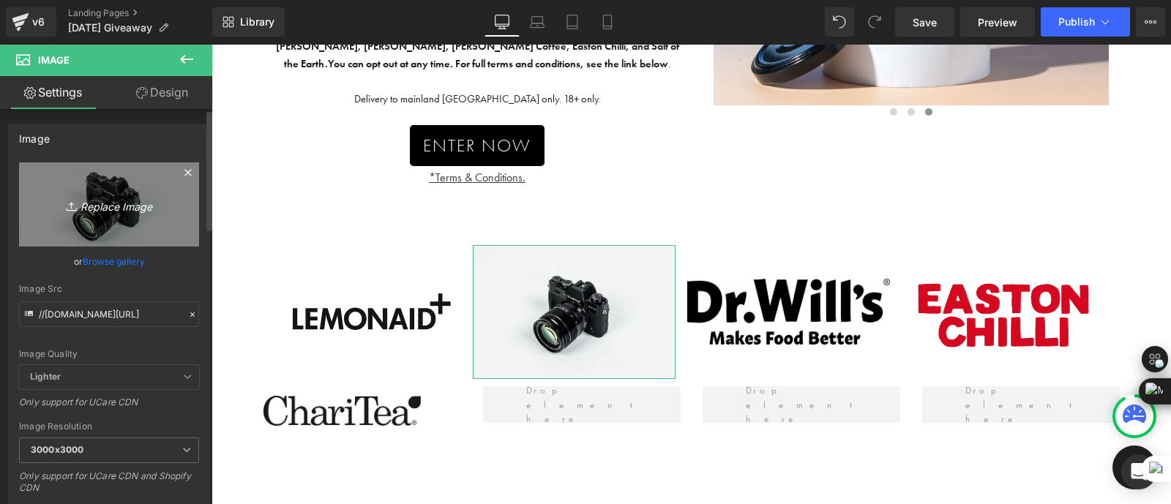
click at [105, 197] on icon "Replace Image" at bounding box center [108, 204] width 117 height 18
type input "C:\fakepath\UpCircle Logo New.png"
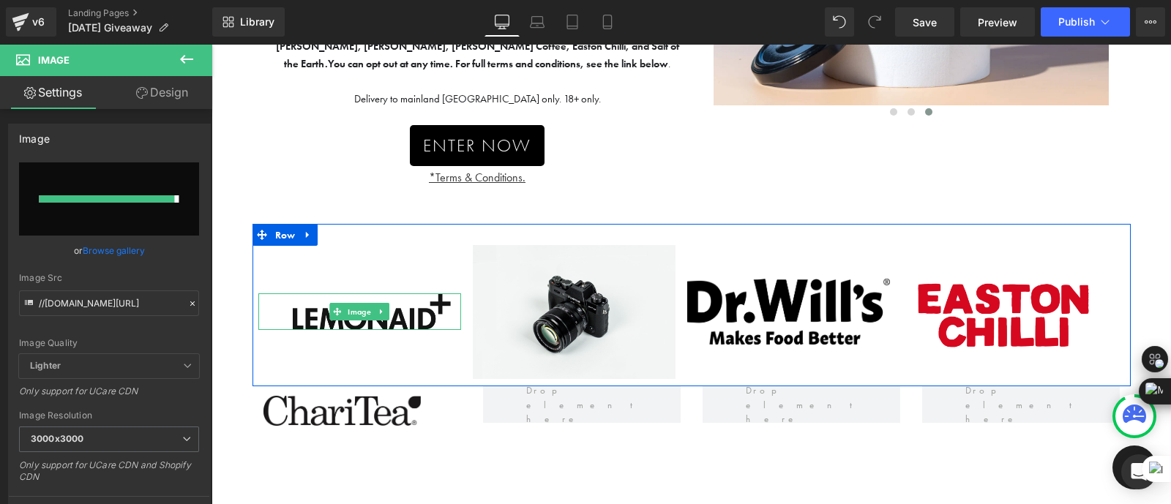
type input "[URL][DOMAIN_NAME]"
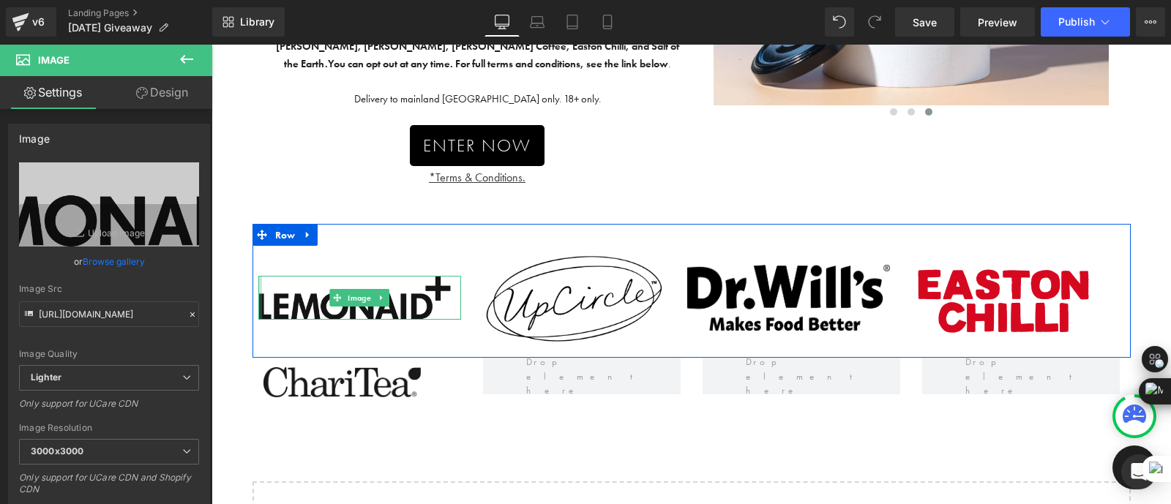
drag, startPoint x: 257, startPoint y: 285, endPoint x: 248, endPoint y: 286, distance: 8.8
click at [248, 286] on div "Win a bundle of natural, better-for-you essentials — delivered to your door! 🌿 …" at bounding box center [690, 159] width 959 height 910
click at [470, 406] on div "Win a bundle of natural, better-for-you essentials — delivered to your door! 🌿 …" at bounding box center [690, 159] width 959 height 910
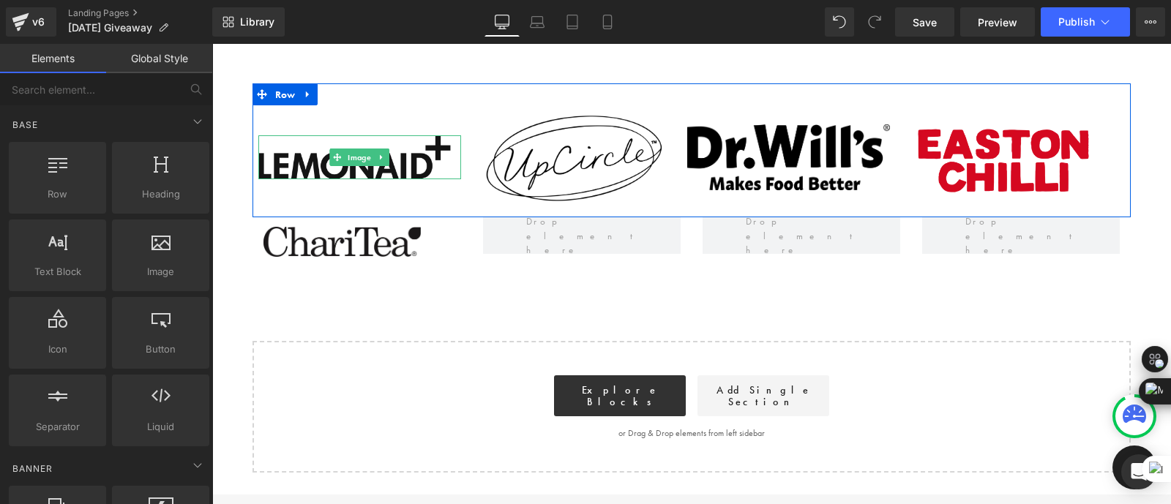
scroll to position [583, 0]
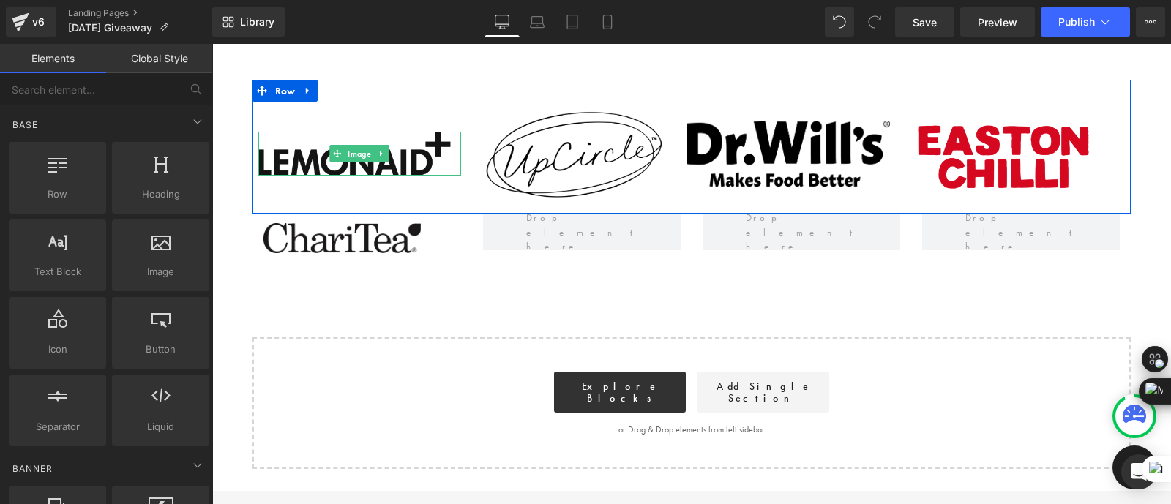
click at [650, 290] on div "Win a bundle of natural, better-for-you essentials — delivered to your door! 🌿 …" at bounding box center [690, 15] width 959 height 910
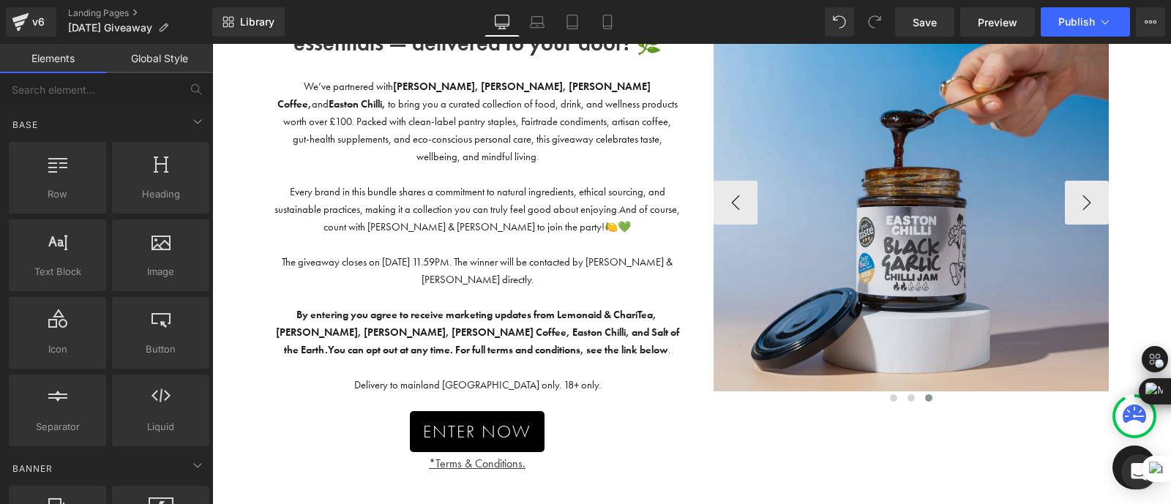
scroll to position [151, 0]
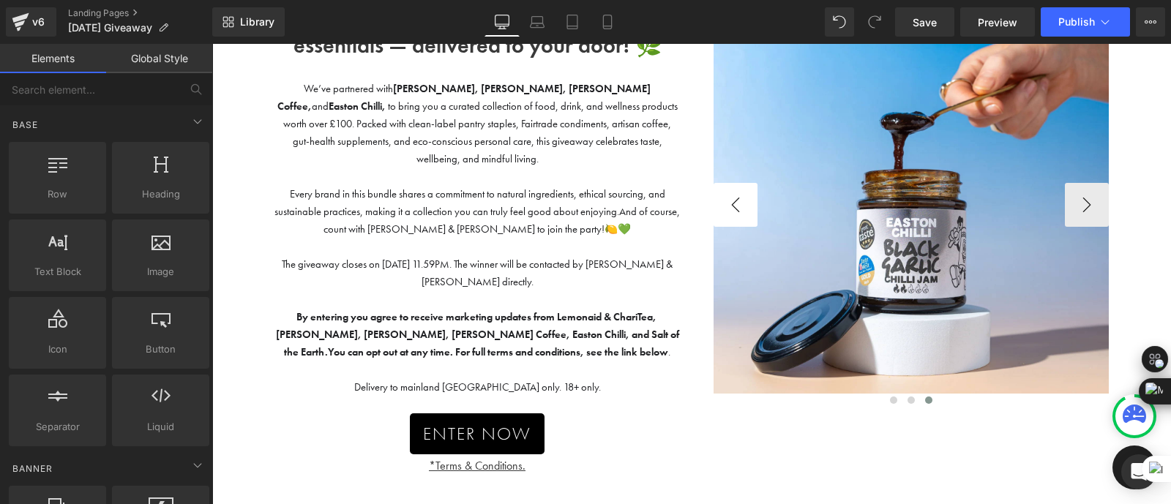
click at [740, 194] on button "‹" at bounding box center [735, 205] width 44 height 44
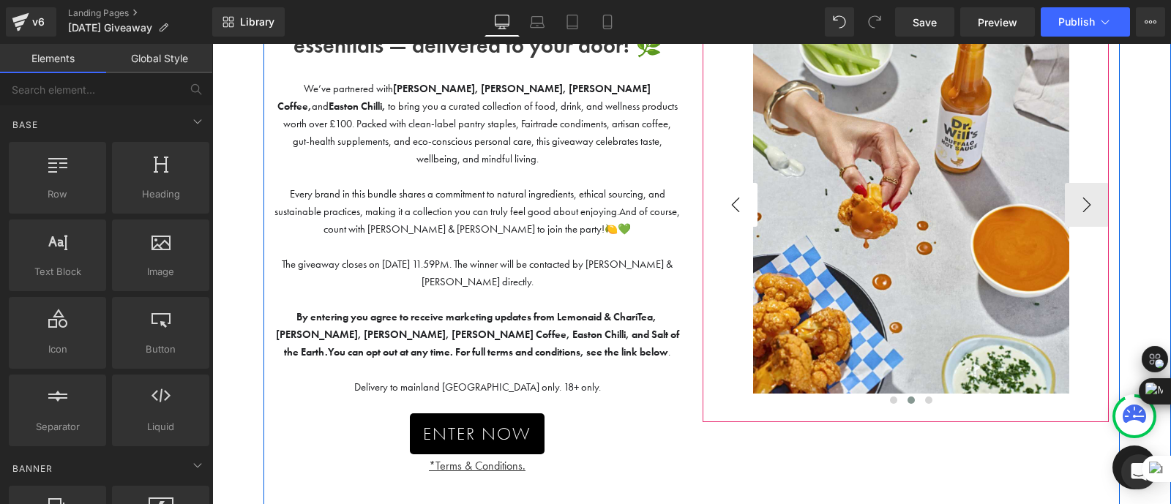
click at [740, 194] on button "‹" at bounding box center [735, 205] width 44 height 44
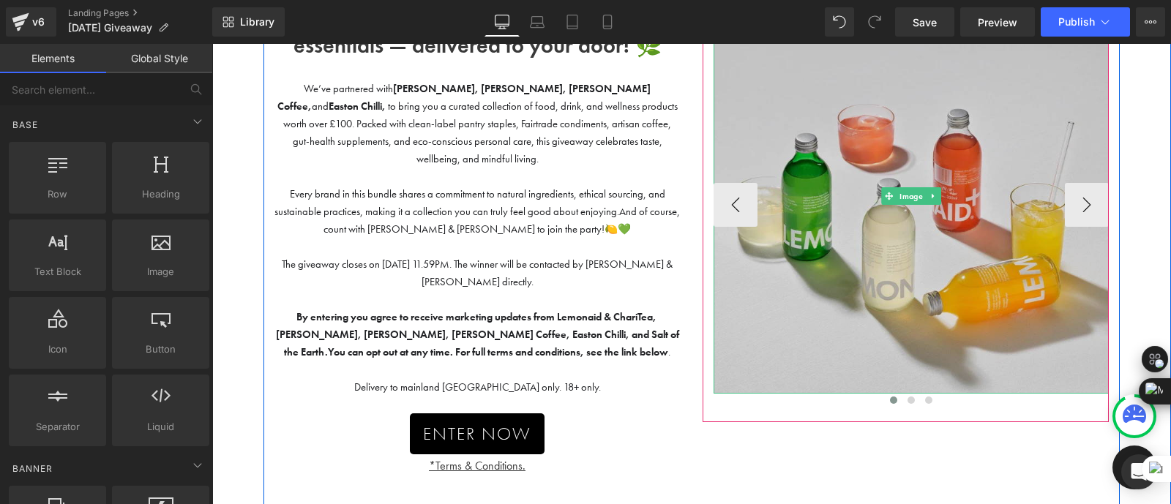
click at [773, 137] on img at bounding box center [910, 196] width 395 height 395
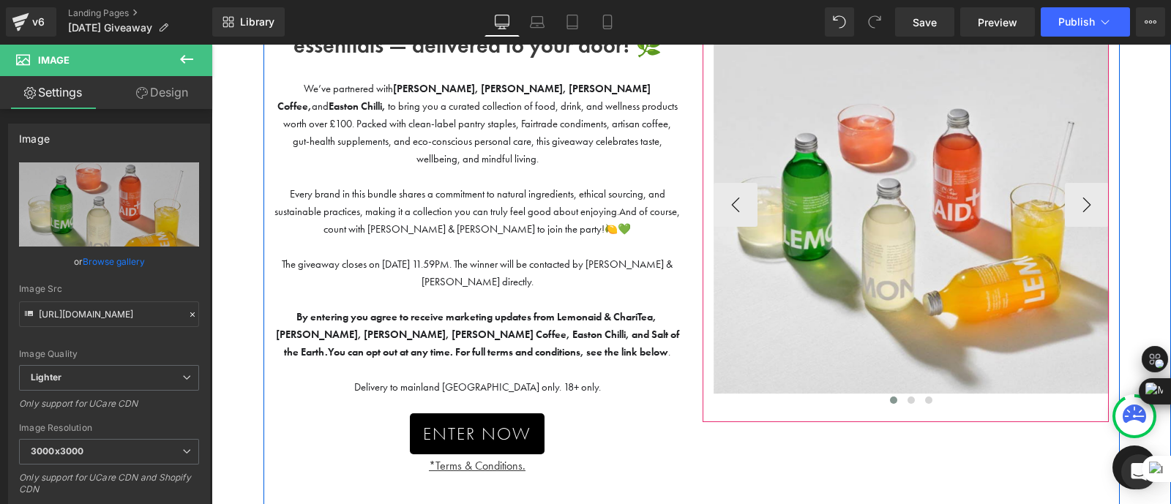
click at [731, 405] on div at bounding box center [910, 403] width 395 height 20
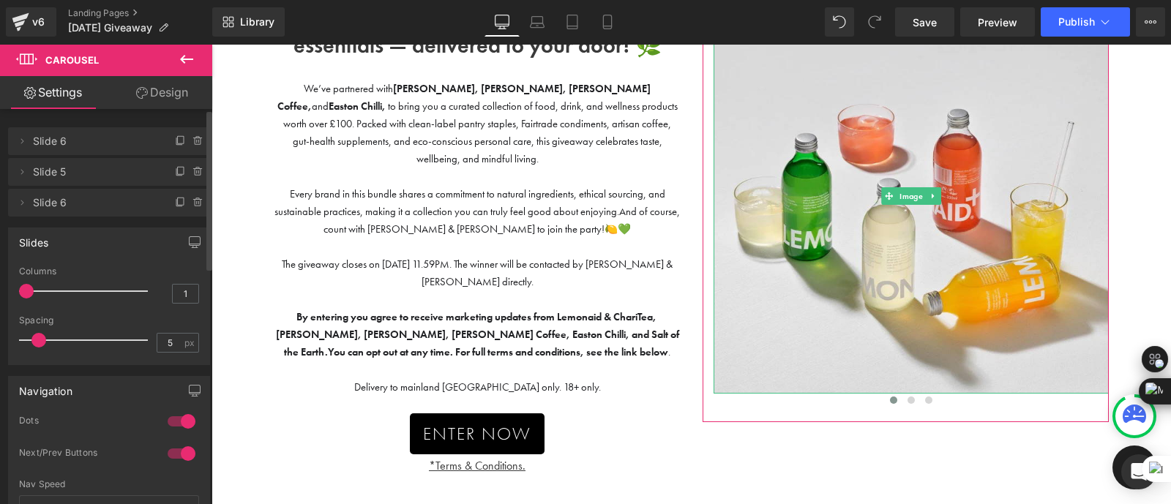
click at [107, 142] on span "Slide 6" at bounding box center [94, 141] width 123 height 28
click at [175, 138] on icon at bounding box center [181, 141] width 12 height 12
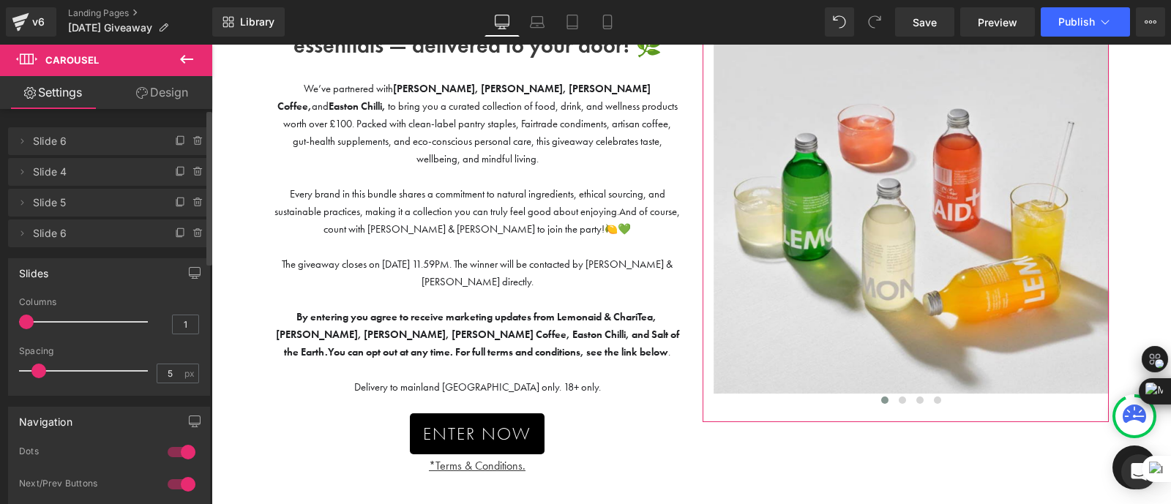
click at [113, 176] on span "Slide 4" at bounding box center [94, 172] width 123 height 28
click at [27, 177] on icon at bounding box center [22, 172] width 12 height 12
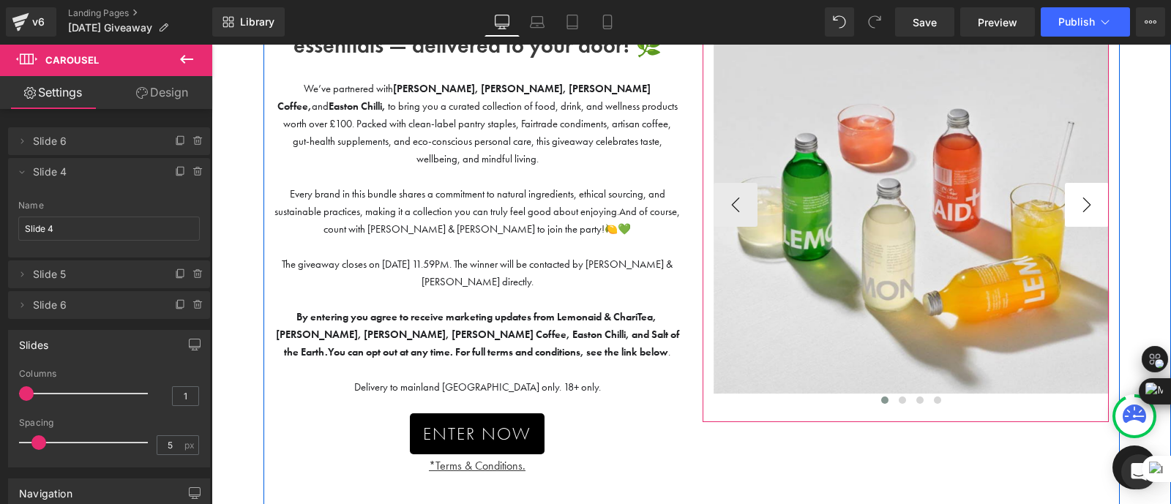
click at [1097, 206] on button "›" at bounding box center [1086, 205] width 44 height 44
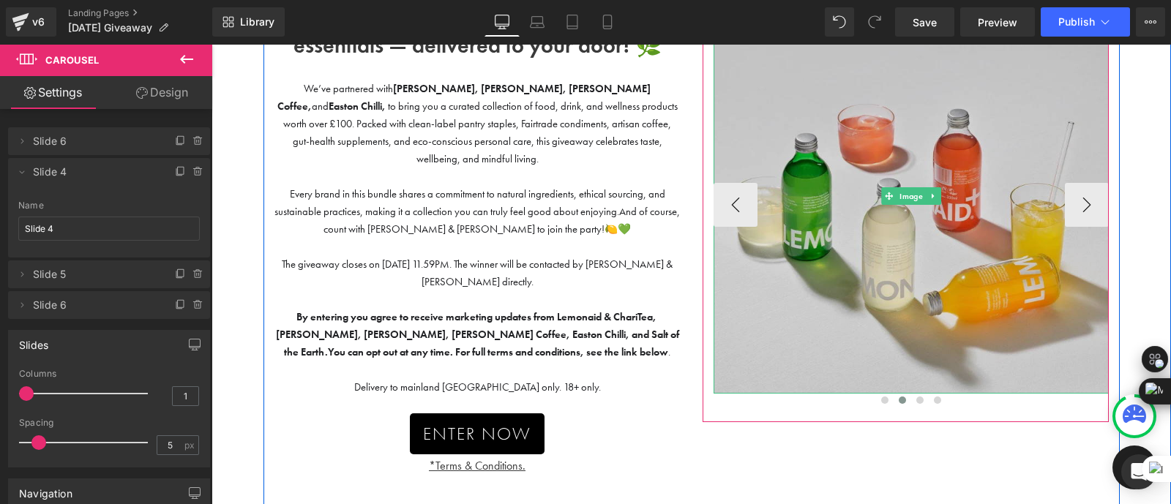
click at [906, 334] on img at bounding box center [910, 196] width 395 height 395
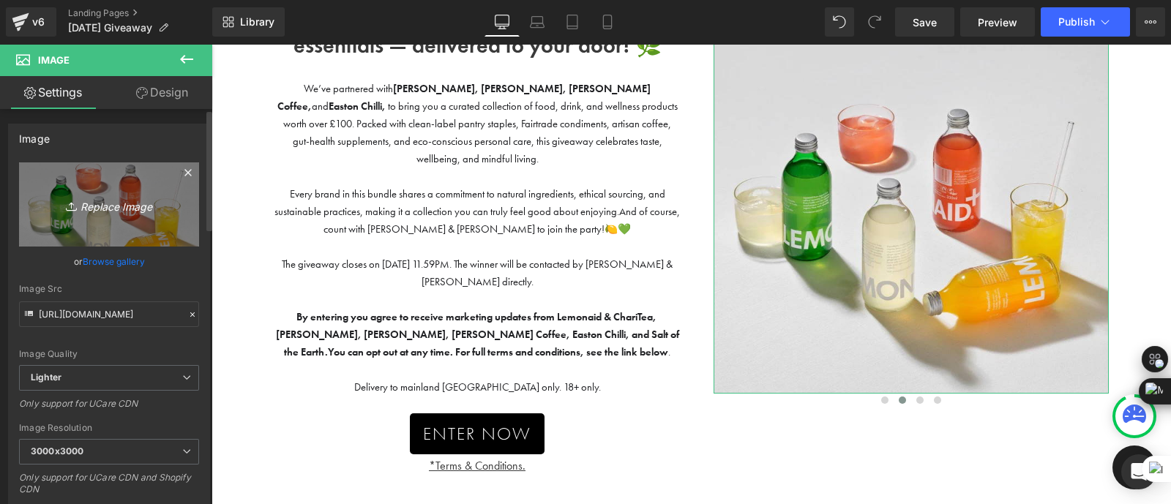
click at [122, 214] on link "Replace Image" at bounding box center [109, 204] width 180 height 84
type input "C:\fakepath\upcircleee.webp"
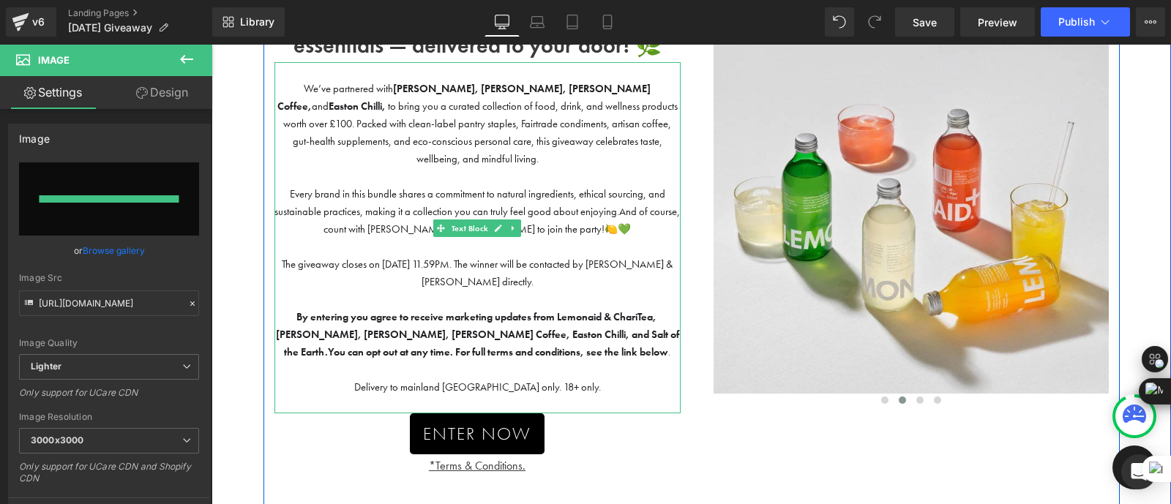
type input "[URL][DOMAIN_NAME]"
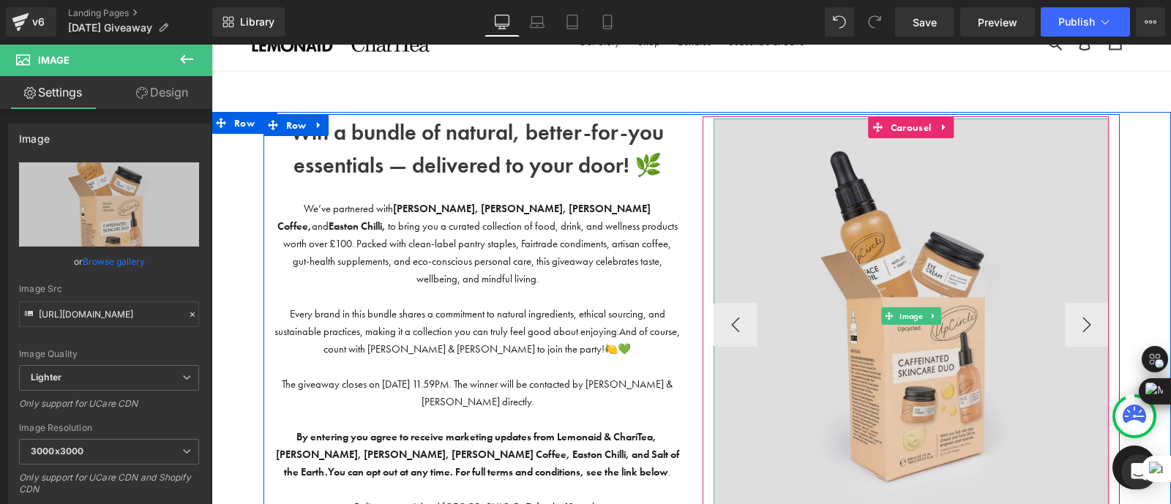
scroll to position [25, 0]
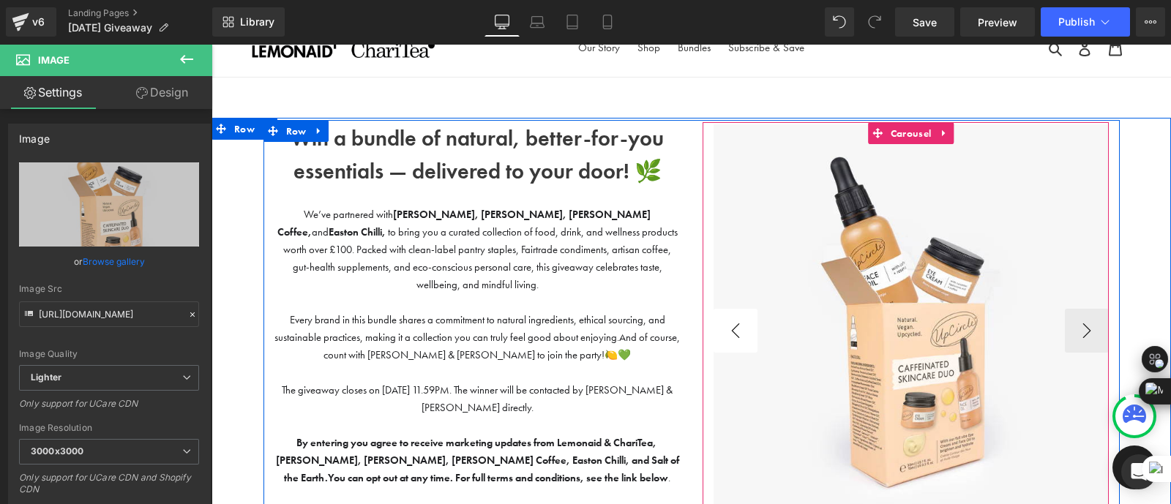
click at [740, 320] on button "‹" at bounding box center [735, 331] width 44 height 44
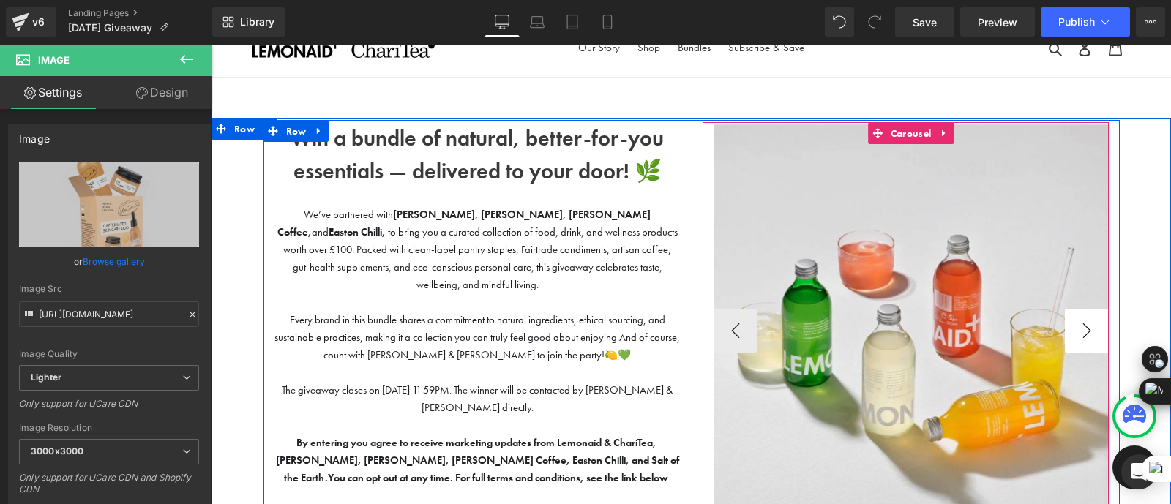
click at [1083, 332] on button "›" at bounding box center [1086, 331] width 44 height 44
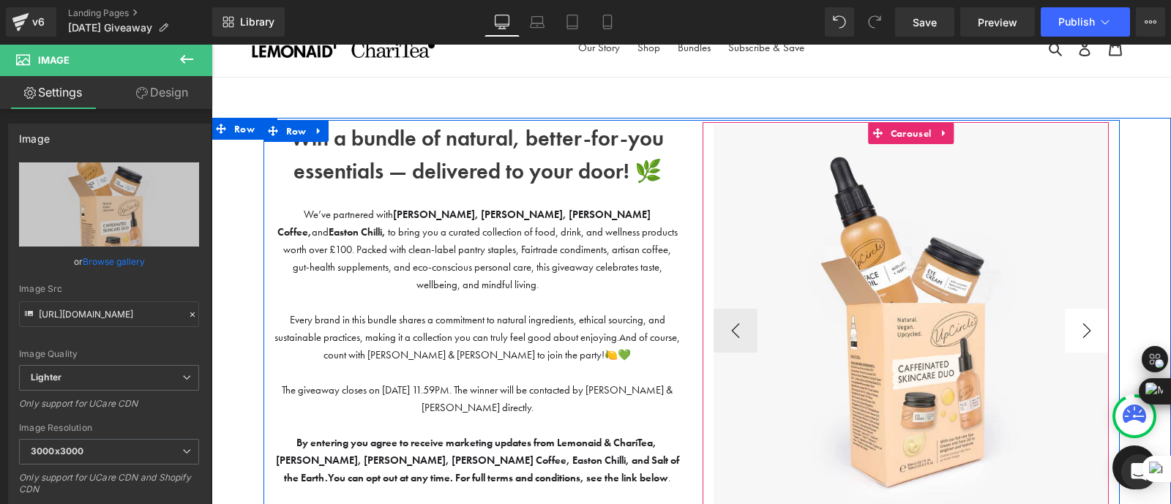
click at [1083, 332] on button "›" at bounding box center [1086, 331] width 44 height 44
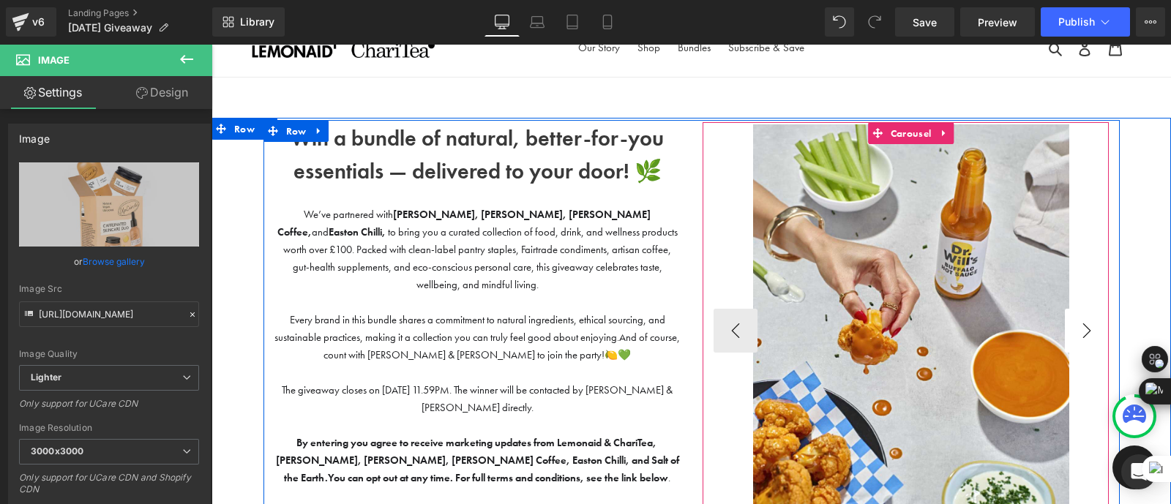
click at [1083, 332] on button "›" at bounding box center [1086, 331] width 44 height 44
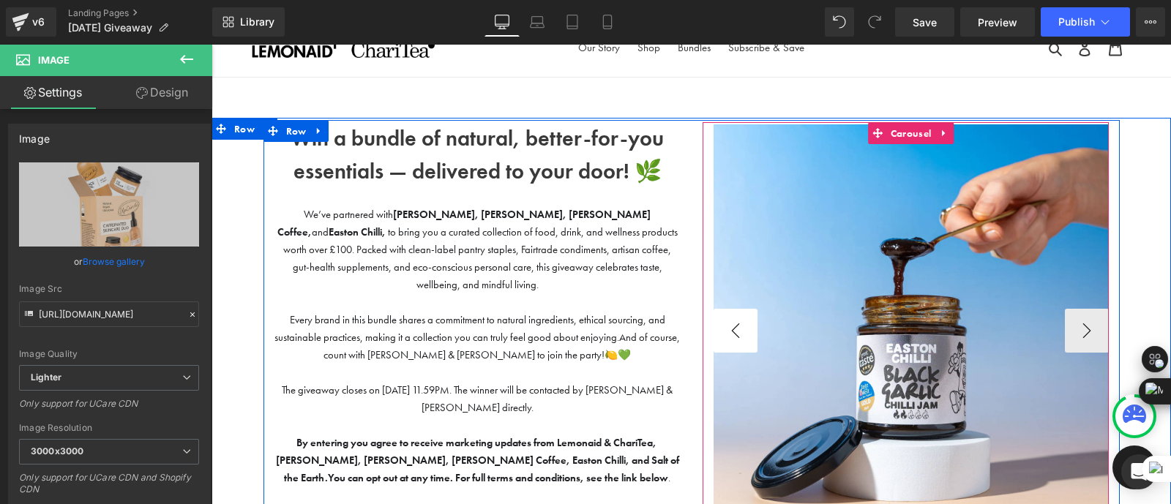
click at [735, 327] on button "‹" at bounding box center [735, 331] width 44 height 44
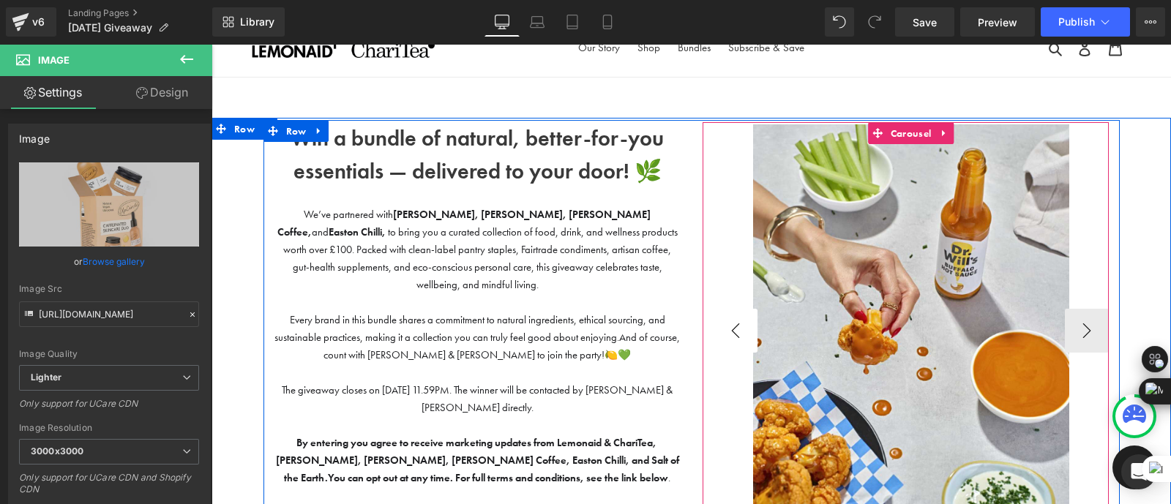
click at [735, 327] on button "‹" at bounding box center [735, 331] width 44 height 44
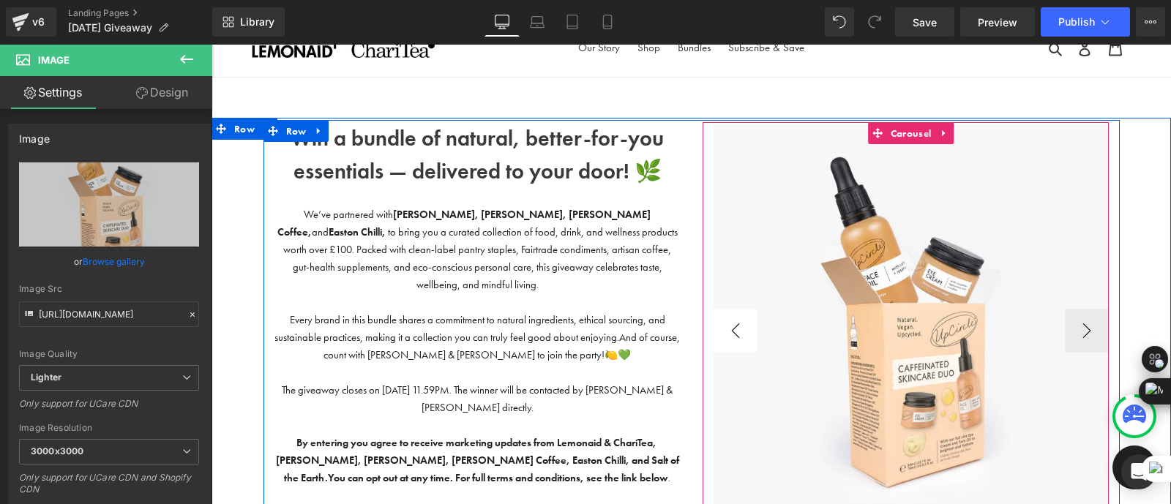
click at [735, 327] on button "‹" at bounding box center [735, 331] width 44 height 44
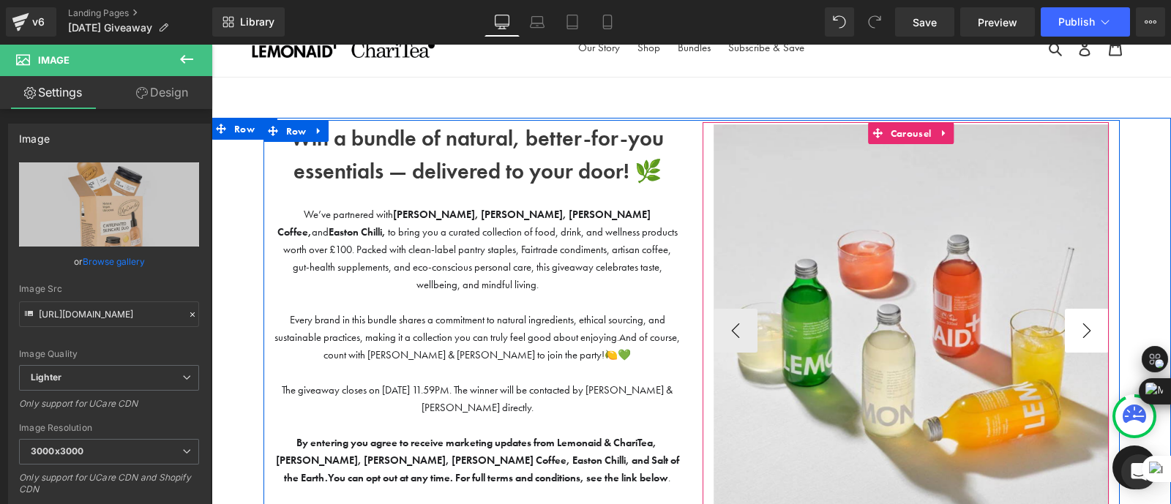
click at [1092, 330] on button "›" at bounding box center [1086, 331] width 44 height 44
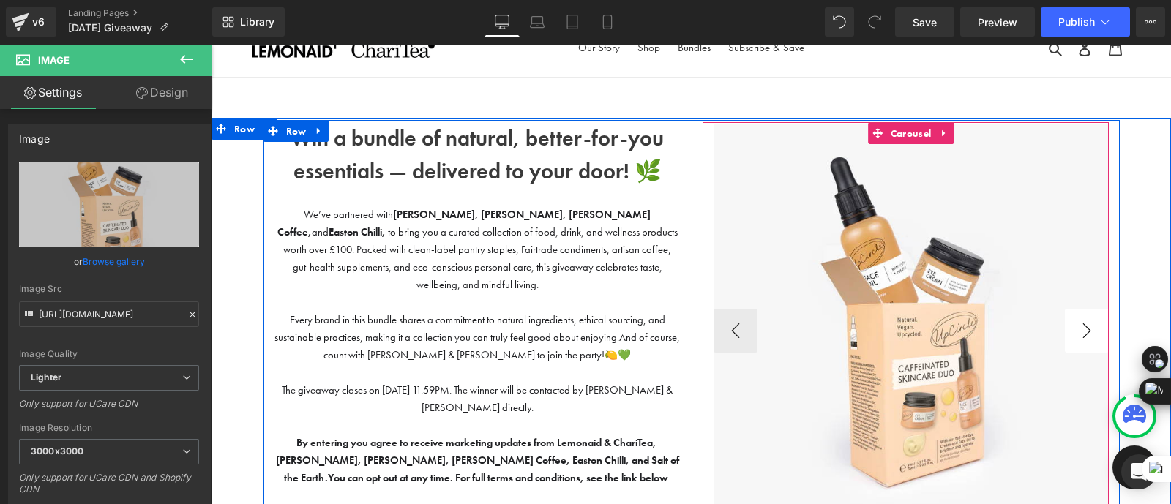
click at [1092, 330] on button "›" at bounding box center [1086, 331] width 44 height 44
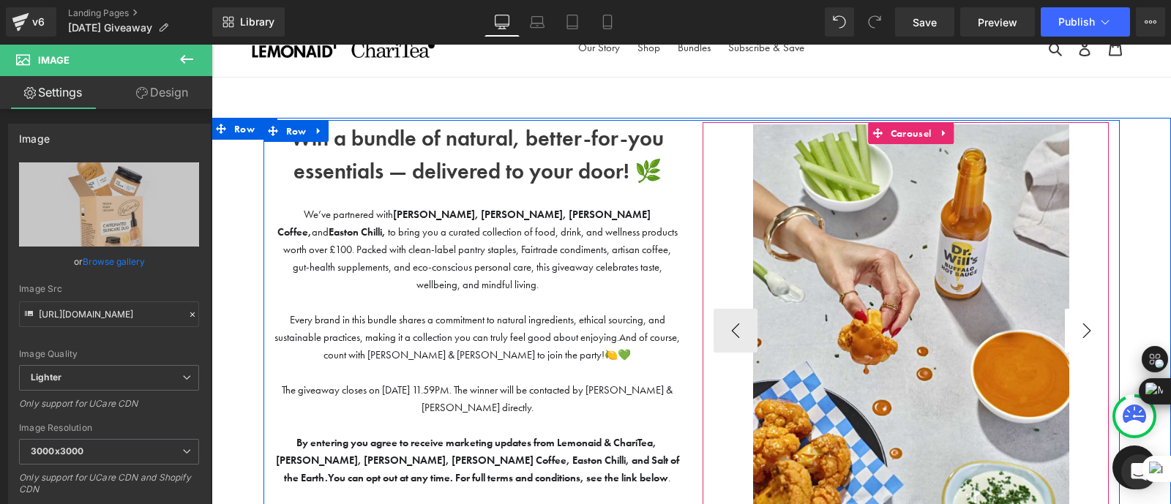
click at [1092, 330] on button "›" at bounding box center [1086, 331] width 44 height 44
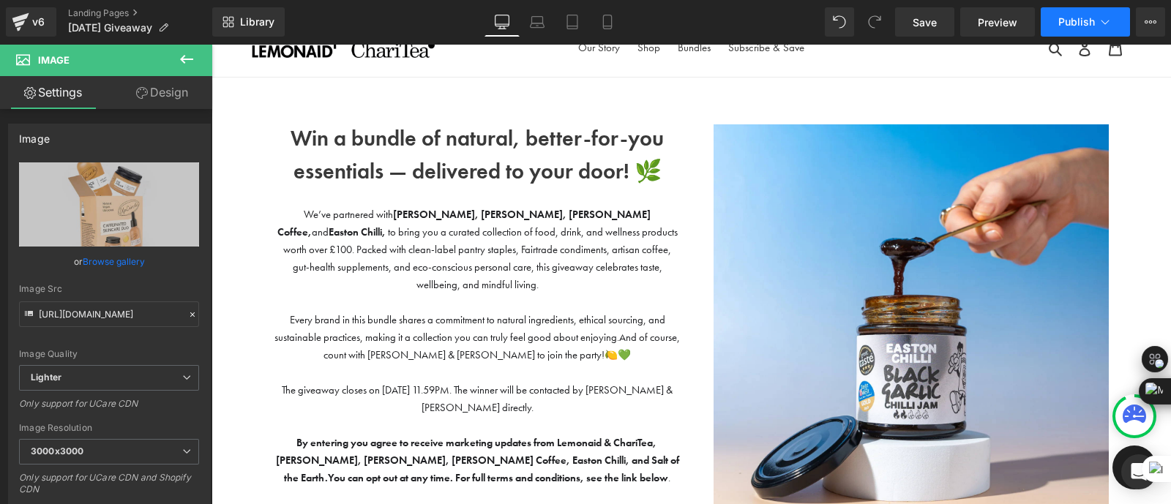
click at [1070, 19] on span "Publish" at bounding box center [1076, 22] width 37 height 12
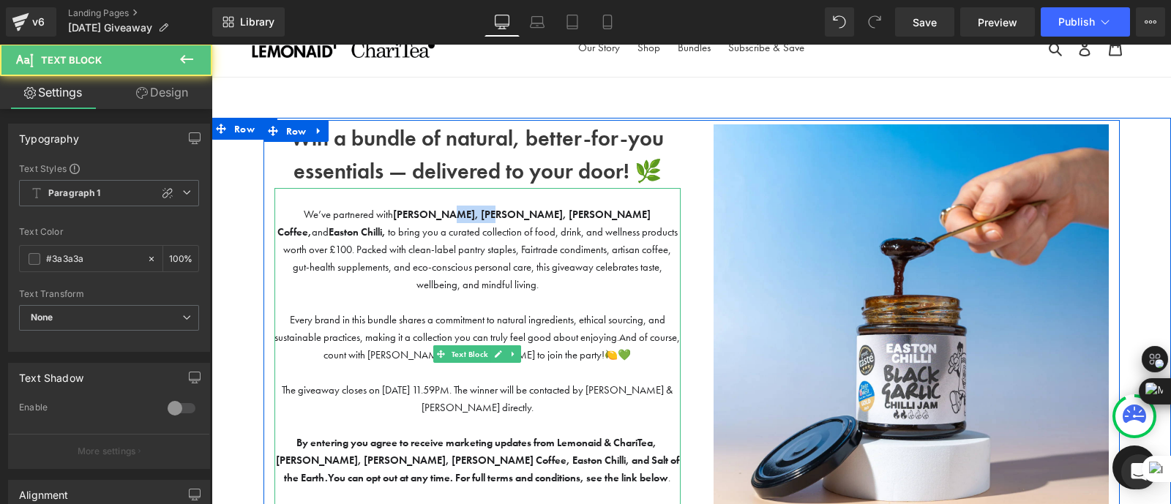
drag, startPoint x: 451, startPoint y: 214, endPoint x: 413, endPoint y: 213, distance: 38.8
click at [413, 213] on strong "[PERSON_NAME], [PERSON_NAME], [PERSON_NAME] Coffee," at bounding box center [464, 223] width 374 height 31
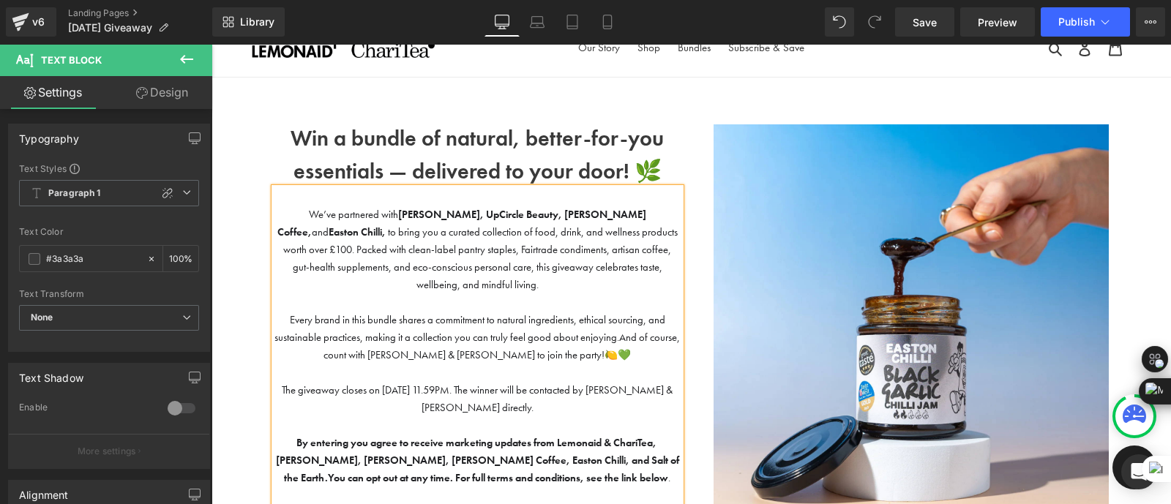
scroll to position [59, 0]
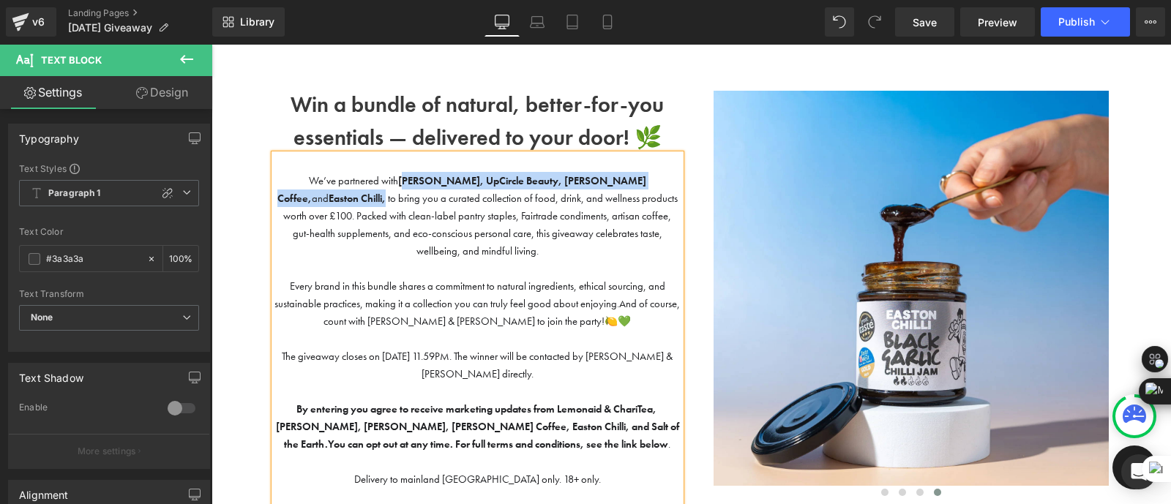
drag, startPoint x: 367, startPoint y: 178, endPoint x: 636, endPoint y: 181, distance: 269.2
click at [636, 181] on span "We’ve partnered with [PERSON_NAME], UpCircle Beauty, [PERSON_NAME] Coffee, and …" at bounding box center [477, 215] width 400 height 83
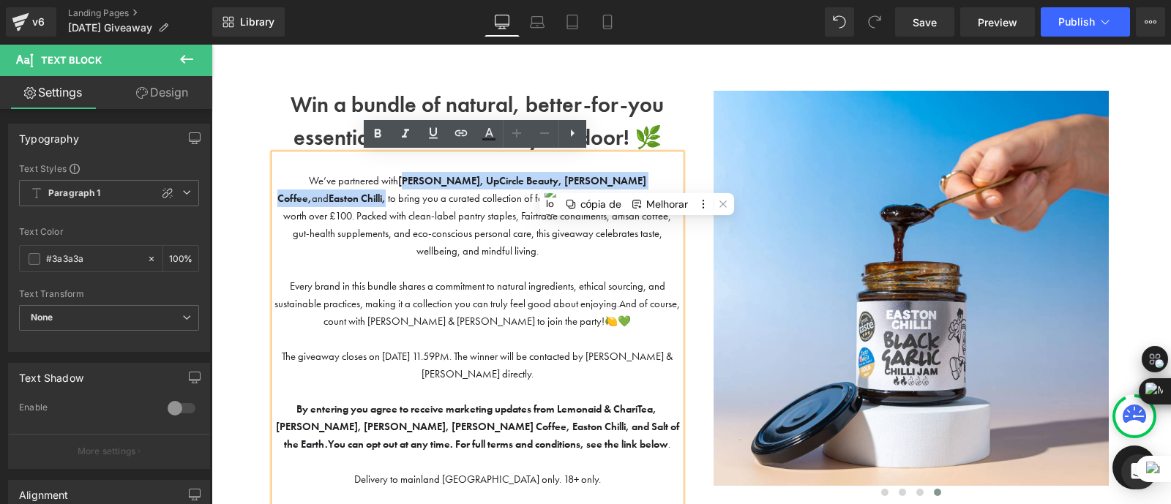
copy span "[PERSON_NAME], UpCircle Beauty, [PERSON_NAME] Coffee, and Easton Chilli"
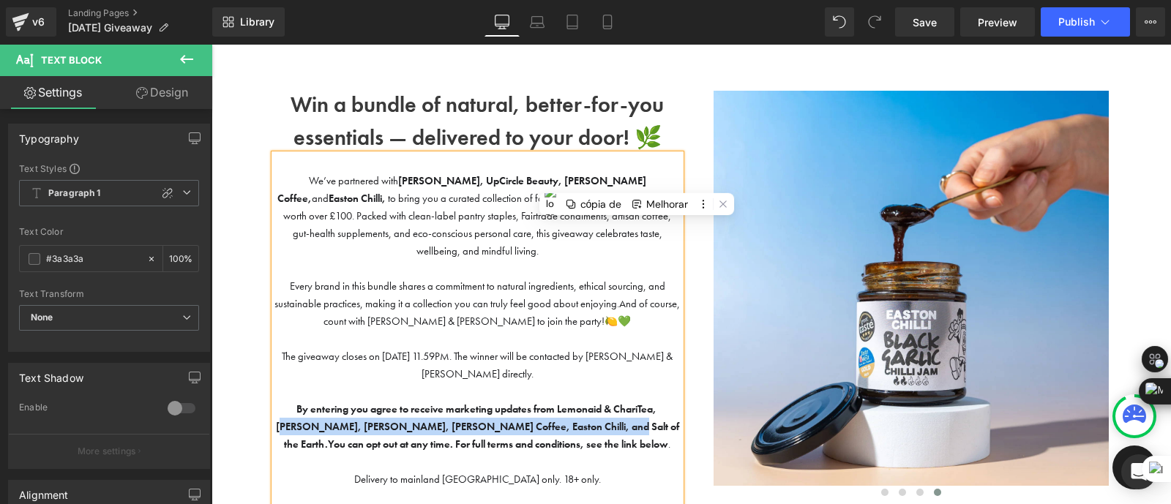
drag, startPoint x: 660, startPoint y: 397, endPoint x: 584, endPoint y: 413, distance: 77.8
click at [584, 413] on strong "By entering you agree to receive marketing updates from Lemonaid & ChariTea, [P…" at bounding box center [477, 426] width 403 height 48
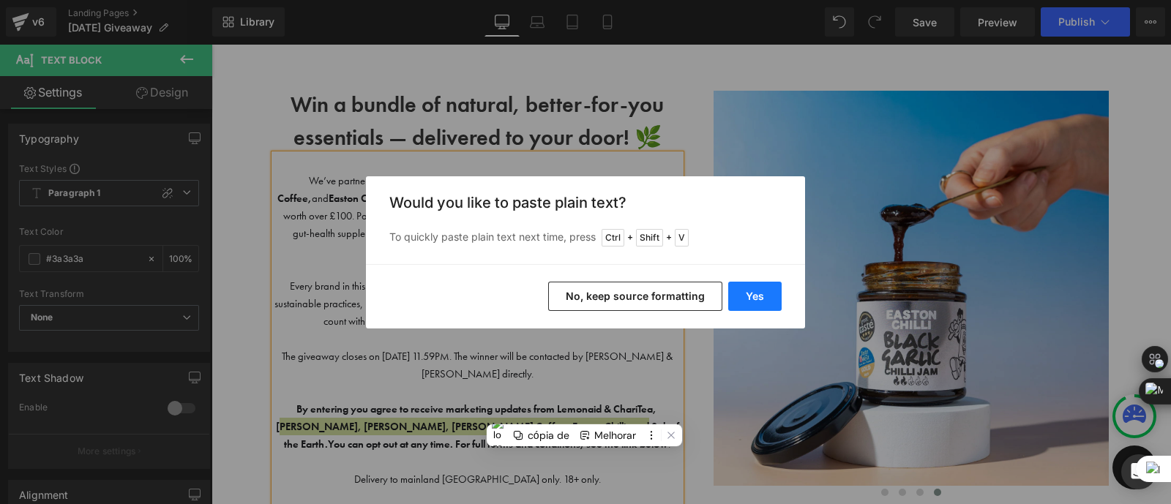
click at [773, 286] on button "Yes" at bounding box center [754, 296] width 53 height 29
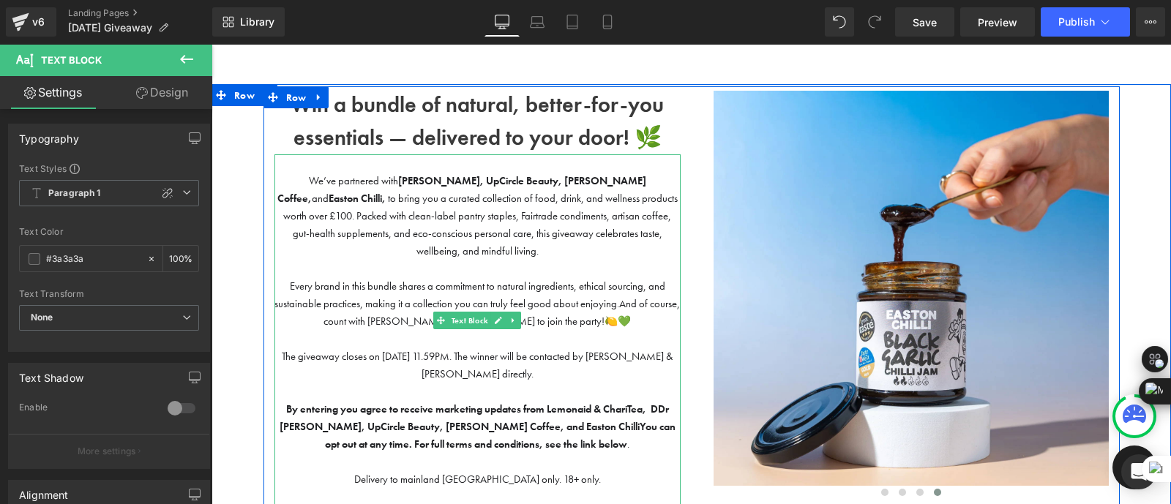
click at [660, 402] on strong "By entering you agree to receive marketing updates from Lemonaid & ChariTea, DD…" at bounding box center [473, 417] width 389 height 31
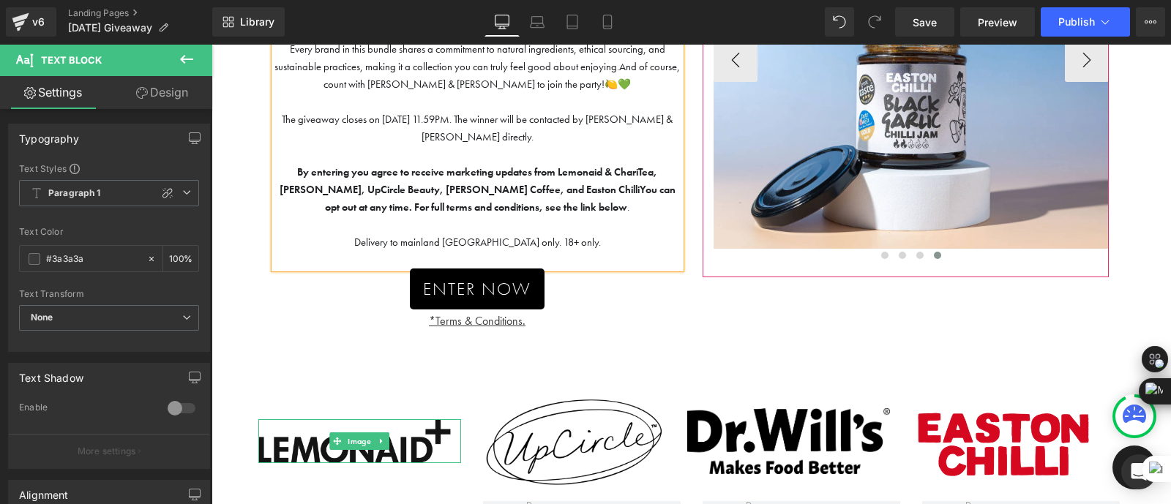
scroll to position [0, 0]
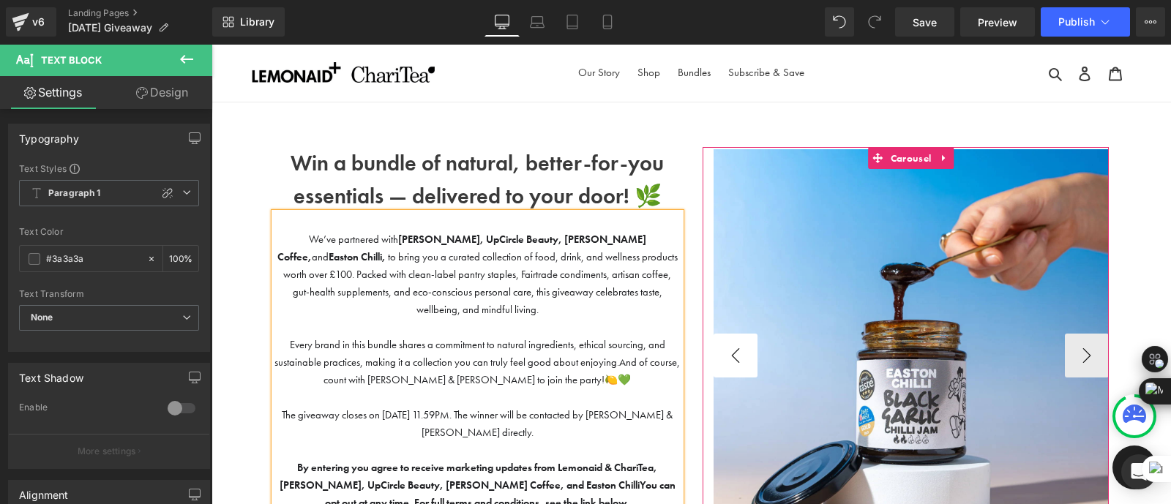
click at [733, 357] on button "‹" at bounding box center [735, 356] width 44 height 44
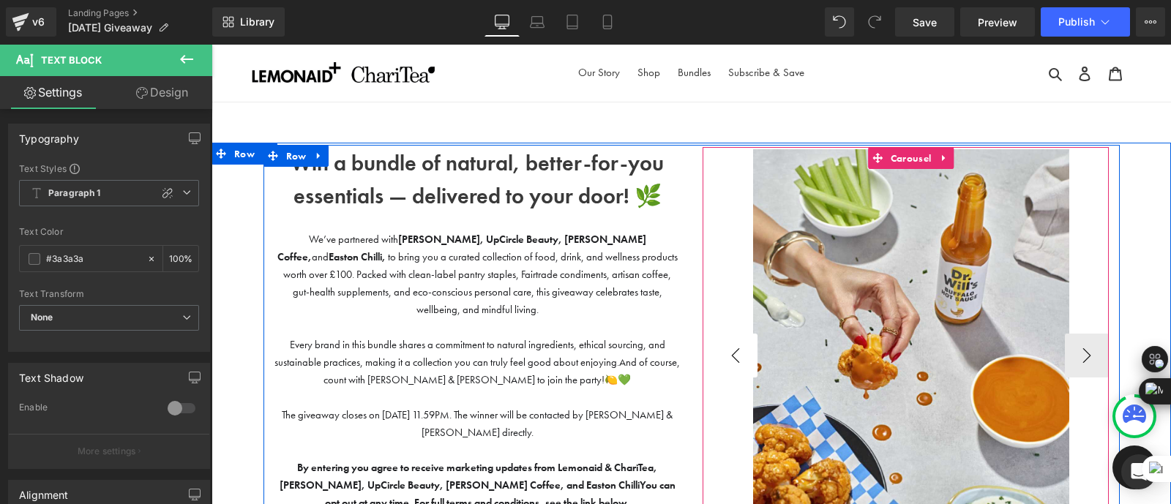
click at [733, 357] on button "‹" at bounding box center [735, 356] width 44 height 44
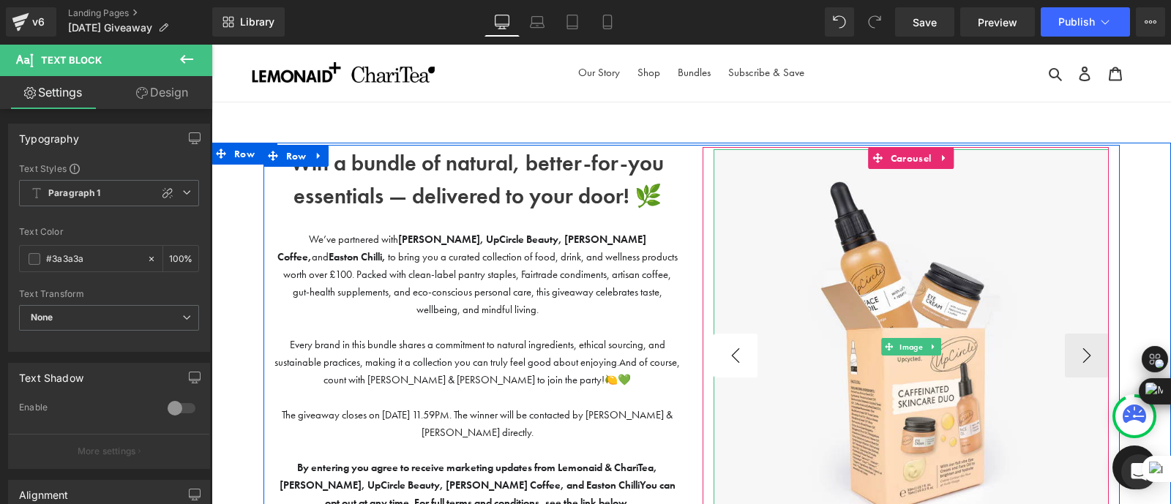
click at [733, 357] on button "‹" at bounding box center [735, 356] width 44 height 44
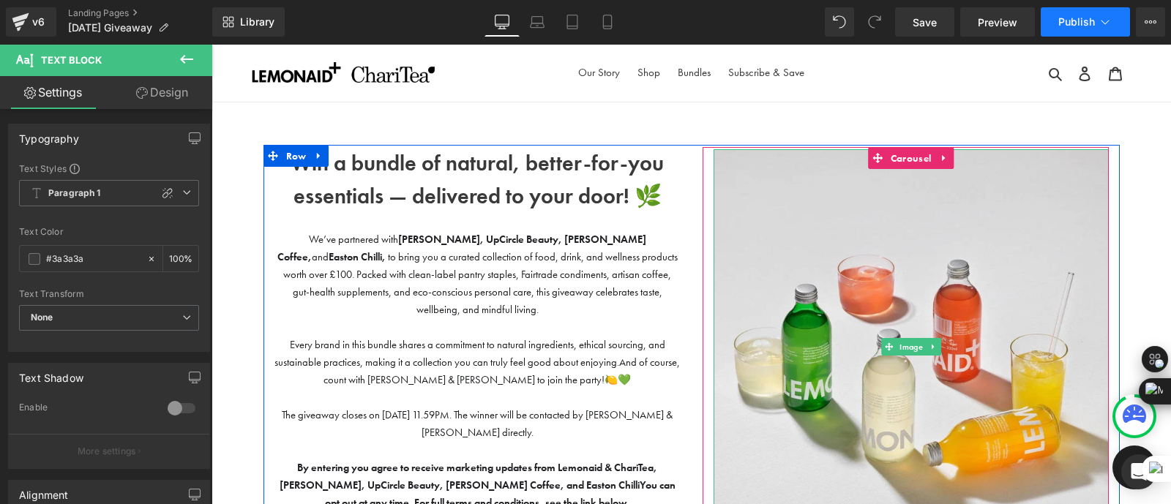
click at [1084, 23] on span "Publish" at bounding box center [1076, 22] width 37 height 12
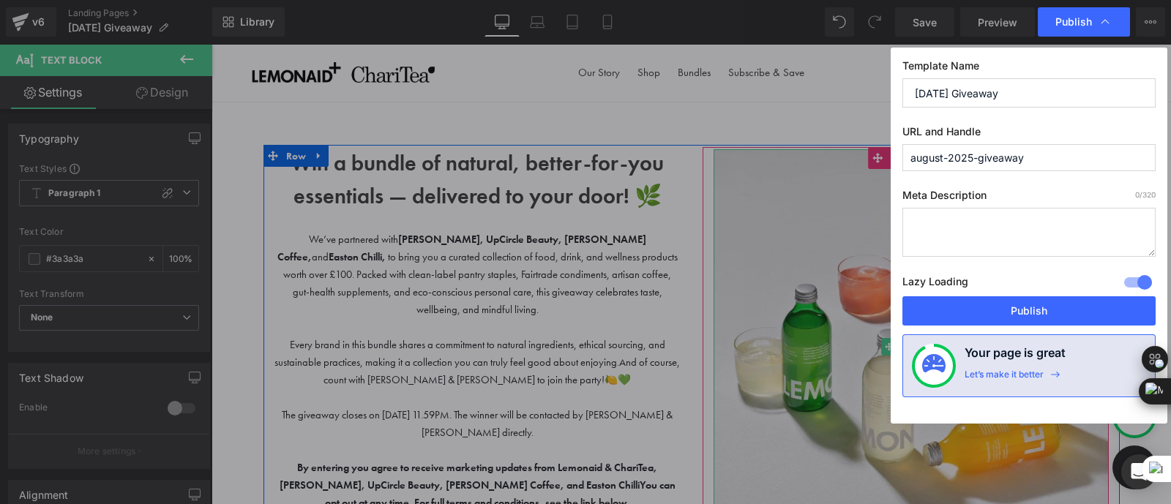
click at [1015, 326] on div "Template Name [DATE] Giveaway URL and Handle august-2025-giveaway Meta Descript…" at bounding box center [1028, 236] width 277 height 376
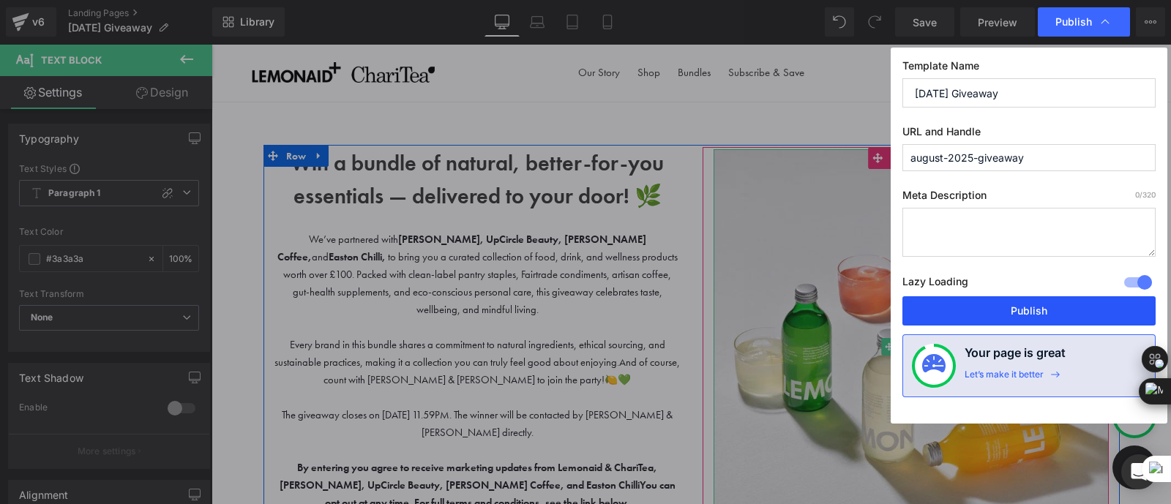
click at [1006, 318] on button "Publish" at bounding box center [1028, 310] width 253 height 29
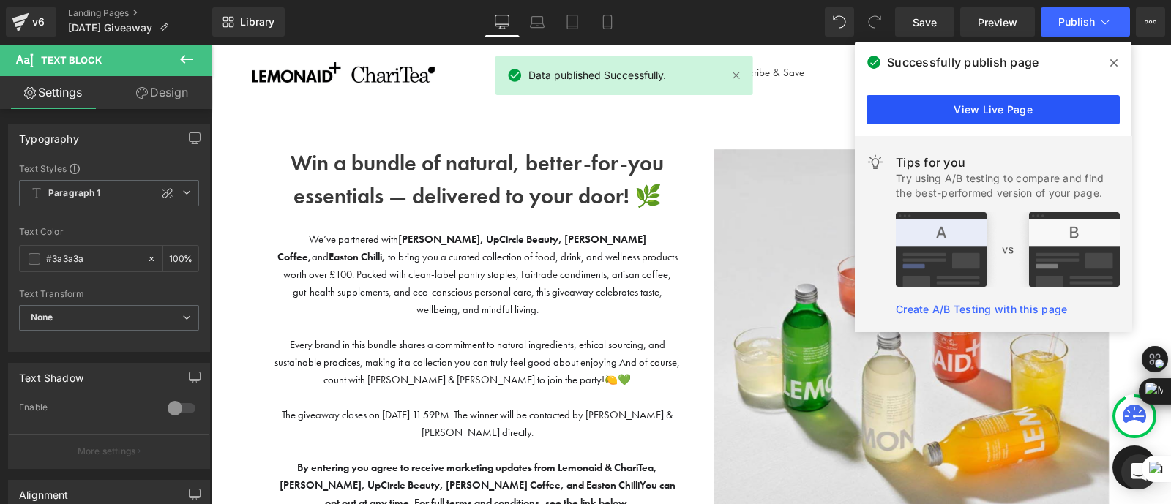
click at [1070, 119] on link "View Live Page" at bounding box center [992, 109] width 253 height 29
